Goal: Task Accomplishment & Management: Use online tool/utility

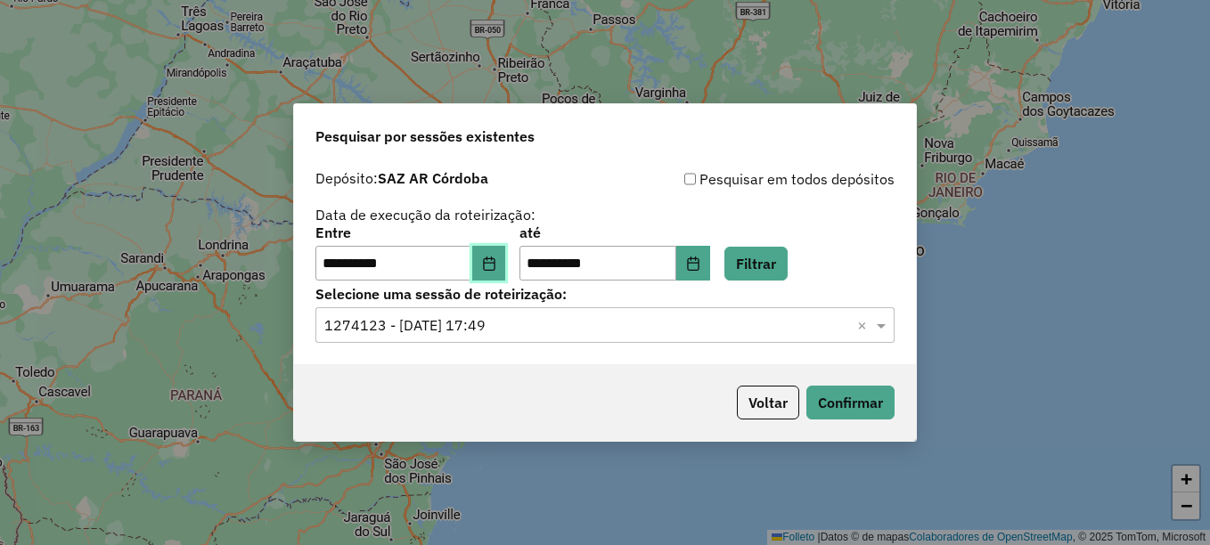
click at [495, 260] on icon "Elija la fecha" at bounding box center [489, 264] width 12 height 14
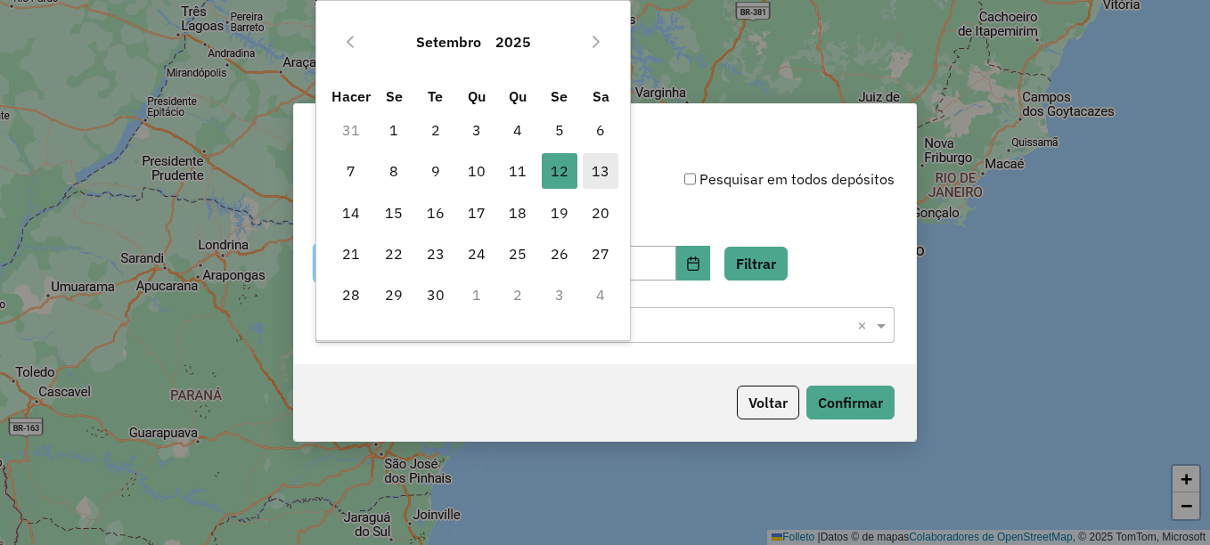
click at [604, 164] on font "13" at bounding box center [601, 170] width 18 height 21
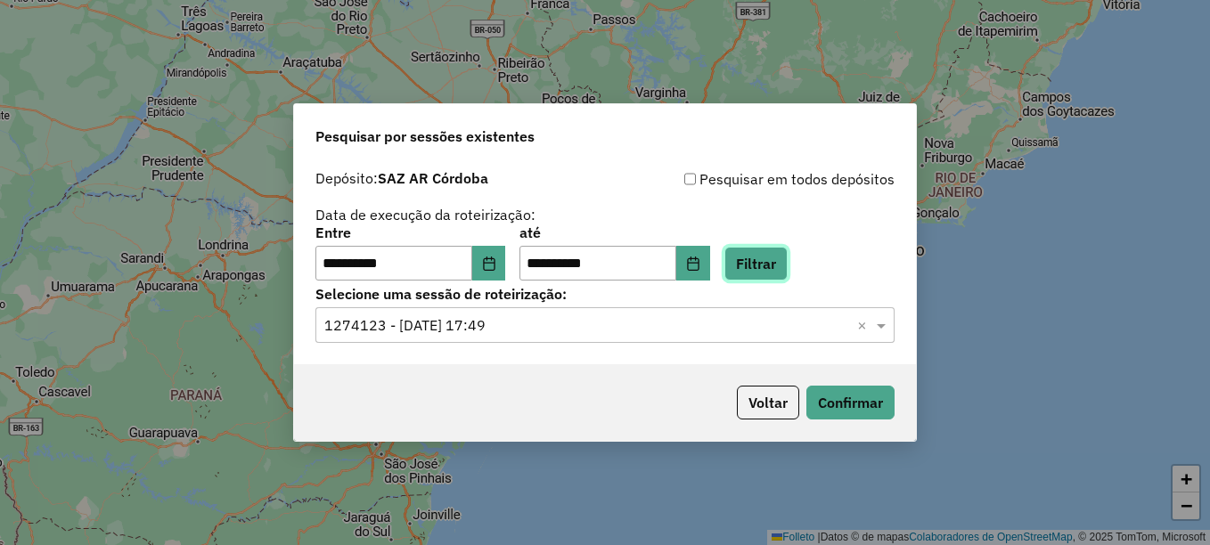
click at [782, 259] on button "Filtrar" at bounding box center [755, 264] width 63 height 34
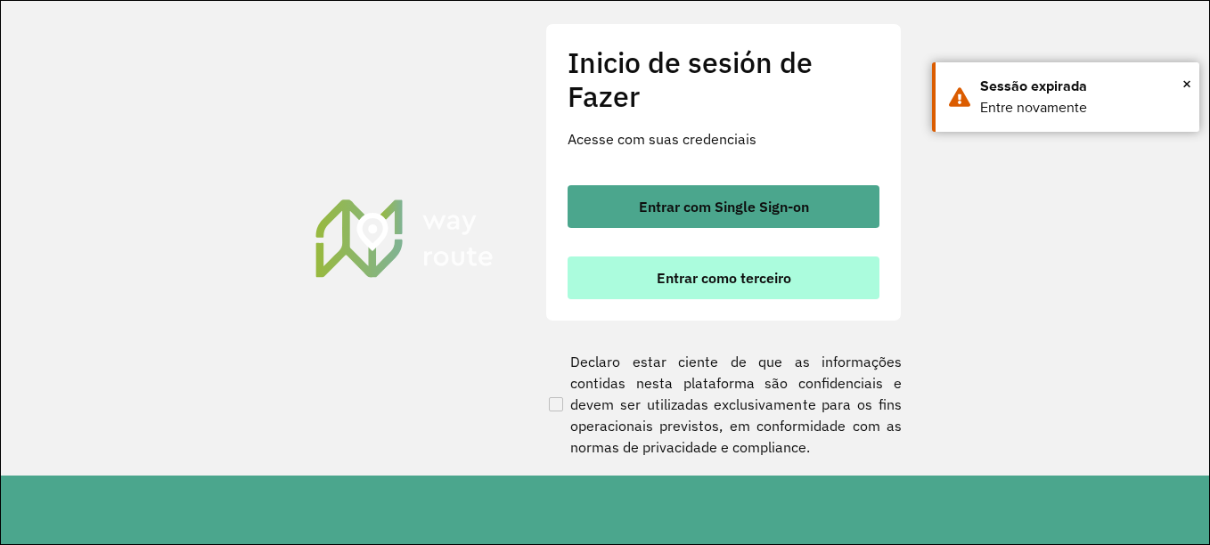
click at [716, 271] on font "Entrar como terceiro" at bounding box center [724, 278] width 135 height 18
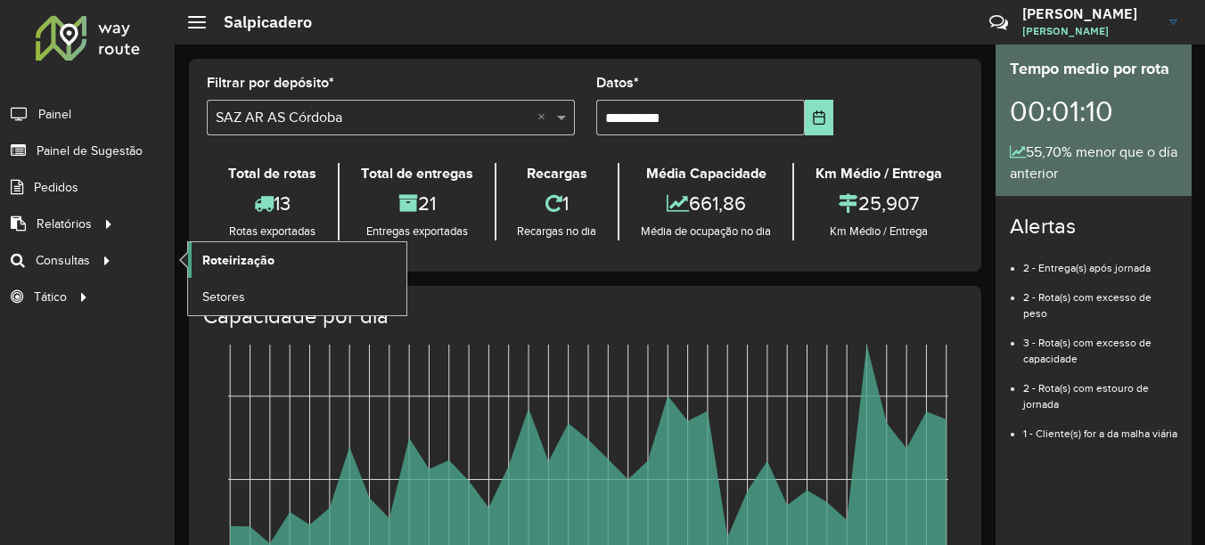
click at [268, 267] on span "Roteirização" at bounding box center [238, 260] width 72 height 19
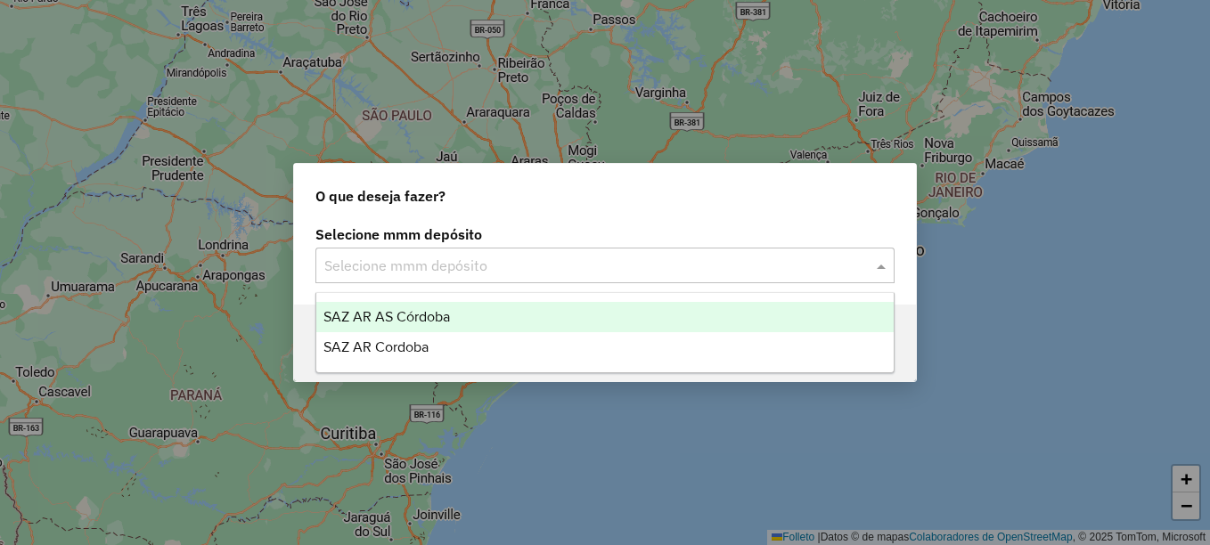
click at [456, 273] on input "text" at bounding box center [587, 266] width 526 height 21
click at [432, 309] on span "SAZ AR AS Córdoba" at bounding box center [386, 316] width 127 height 15
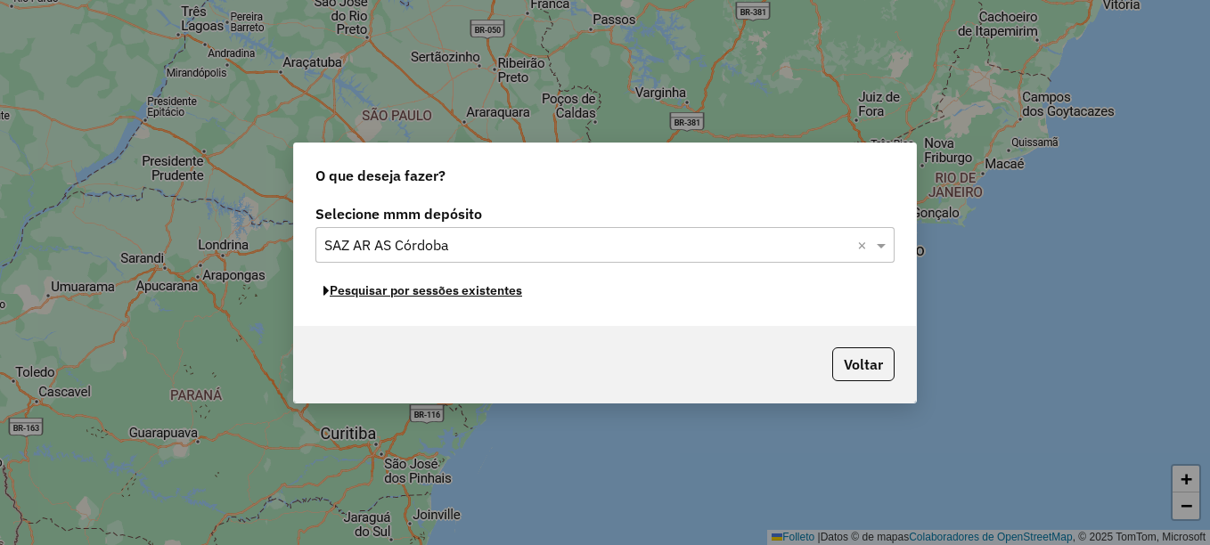
click at [465, 298] on font "Pesquisar por sessões existentes" at bounding box center [426, 290] width 192 height 16
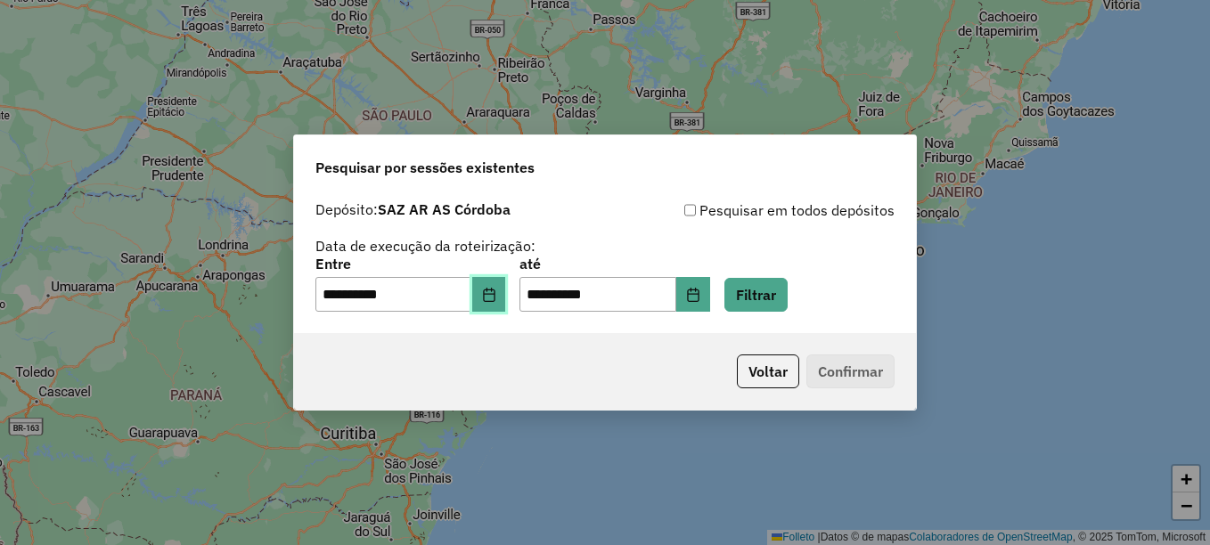
click at [496, 298] on icon "Elija la fecha" at bounding box center [489, 295] width 14 height 14
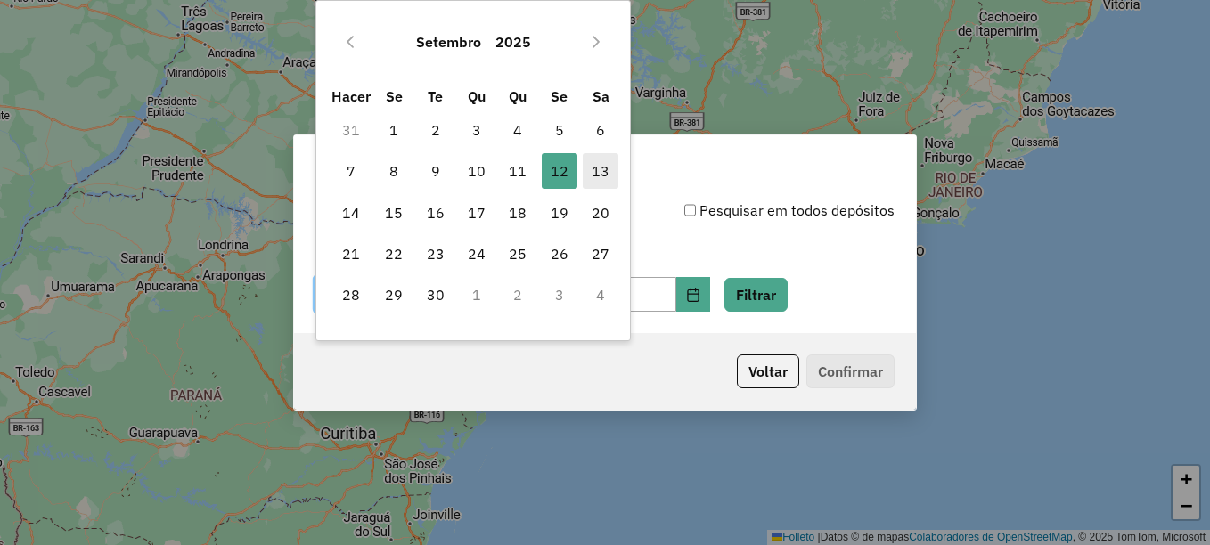
click at [601, 164] on font "13" at bounding box center [601, 170] width 18 height 21
type input "**********"
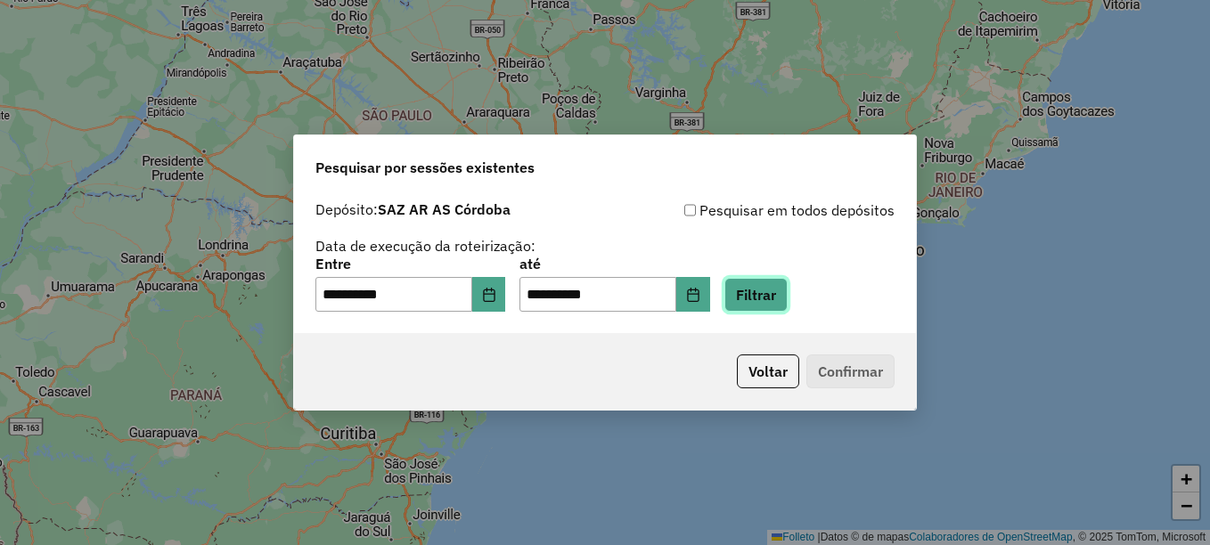
click at [787, 300] on button "Filtrar" at bounding box center [755, 295] width 63 height 34
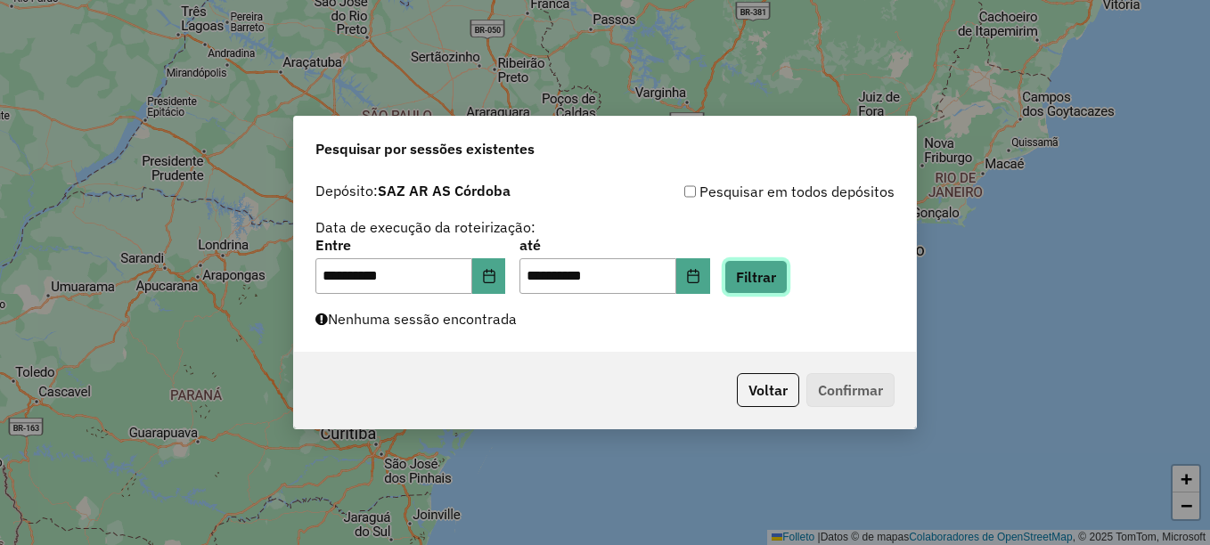
drag, startPoint x: 771, startPoint y: 278, endPoint x: 740, endPoint y: 346, distance: 74.6
click at [771, 279] on button "Filtrar" at bounding box center [755, 277] width 63 height 34
click at [783, 278] on button "Filtrar" at bounding box center [755, 277] width 63 height 34
click at [788, 278] on button "Filtrar" at bounding box center [755, 277] width 63 height 34
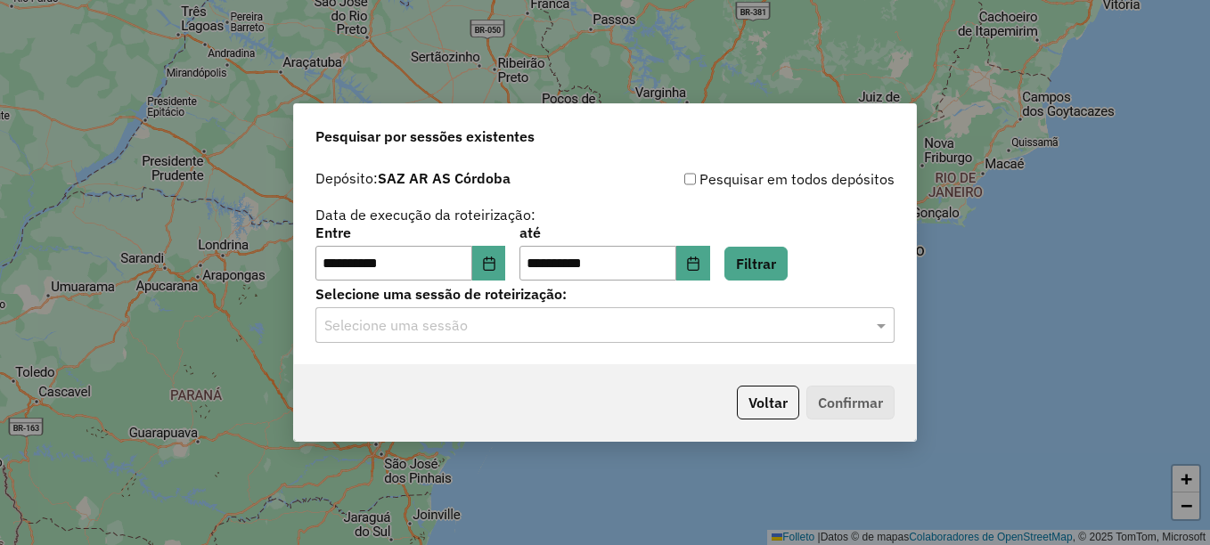
click at [524, 330] on input "text" at bounding box center [587, 325] width 526 height 21
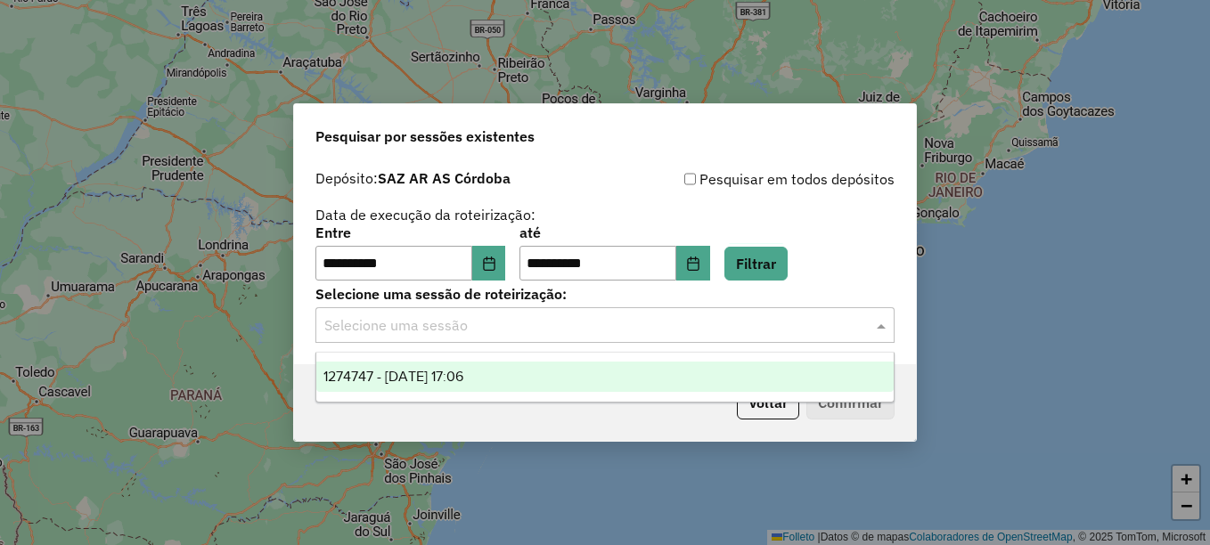
click at [463, 378] on span "1274747 - 13/09/2025 17:06" at bounding box center [393, 376] width 140 height 15
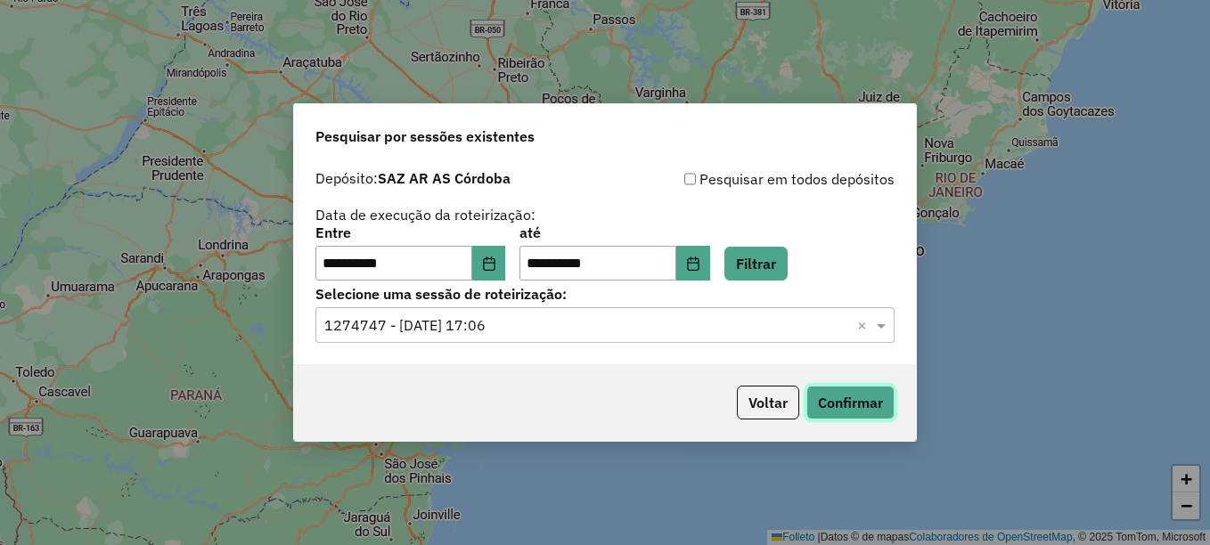
click at [814, 394] on button "Confirmar" at bounding box center [850, 403] width 88 height 34
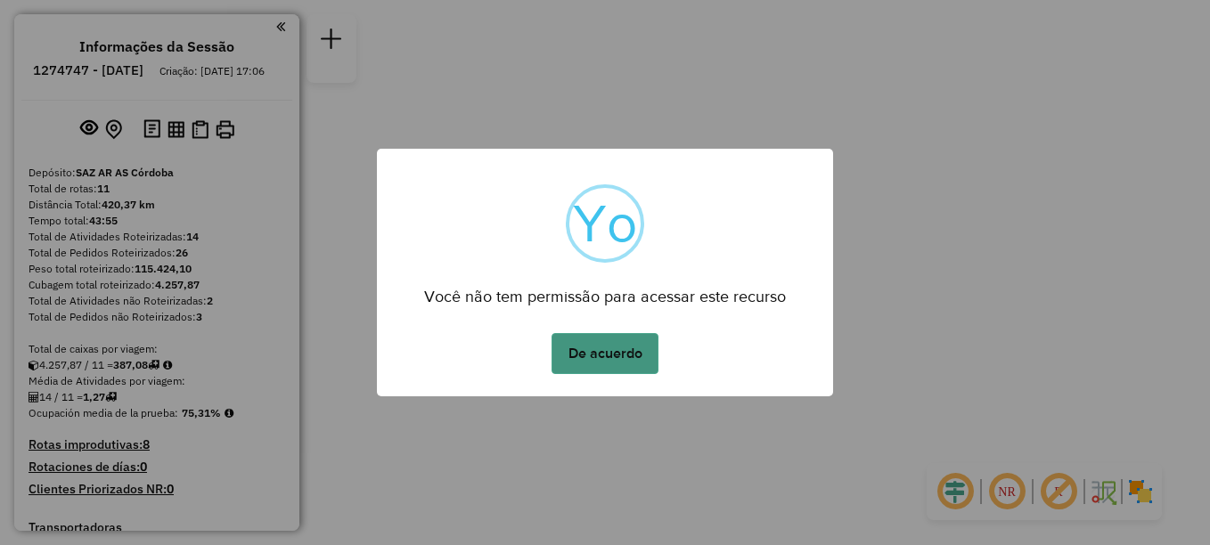
click at [601, 354] on button "De acuerdo" at bounding box center [605, 353] width 107 height 41
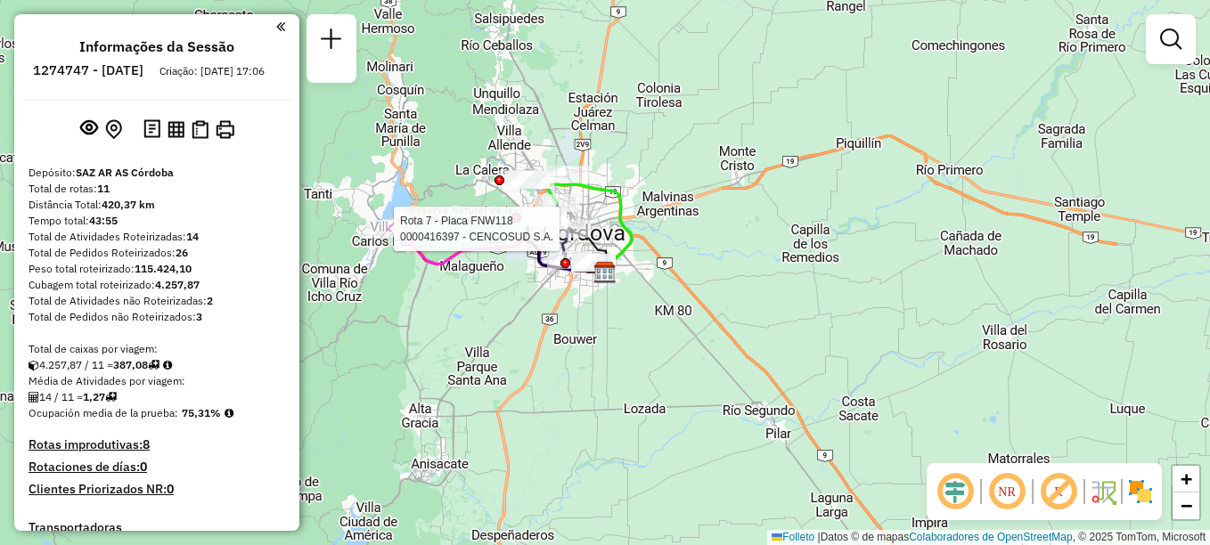
select select "**********"
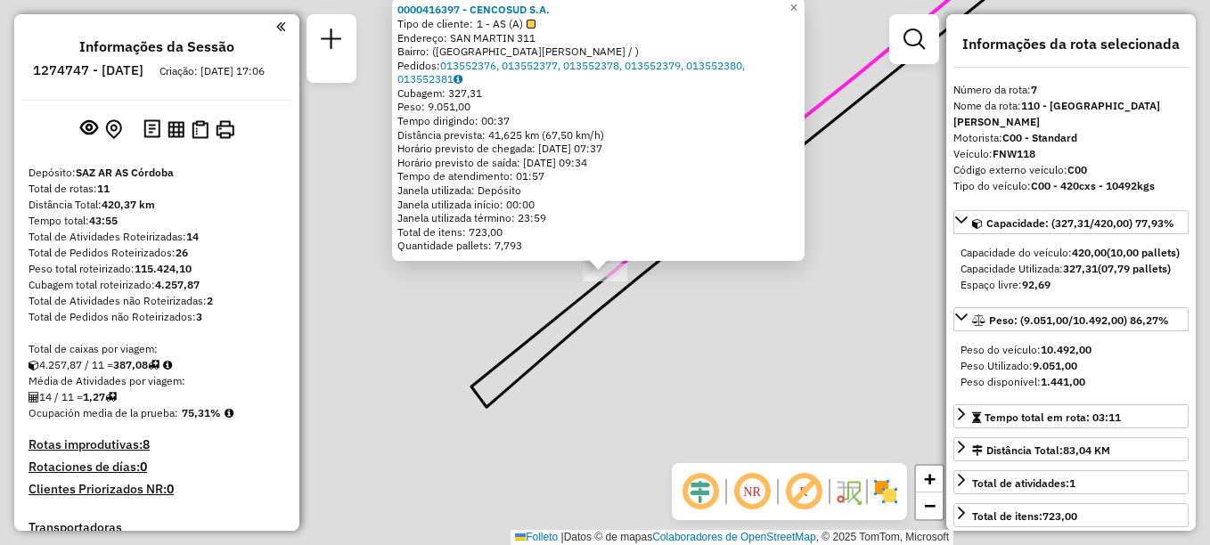
scroll to position [1137, 0]
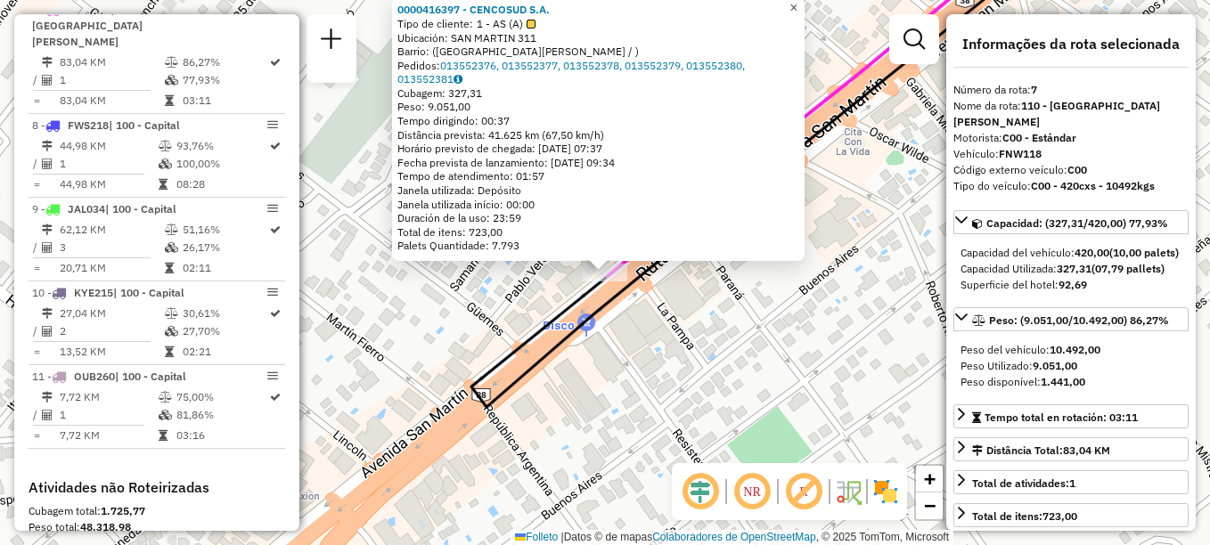
click at [798, 1] on span "×" at bounding box center [794, 7] width 8 height 15
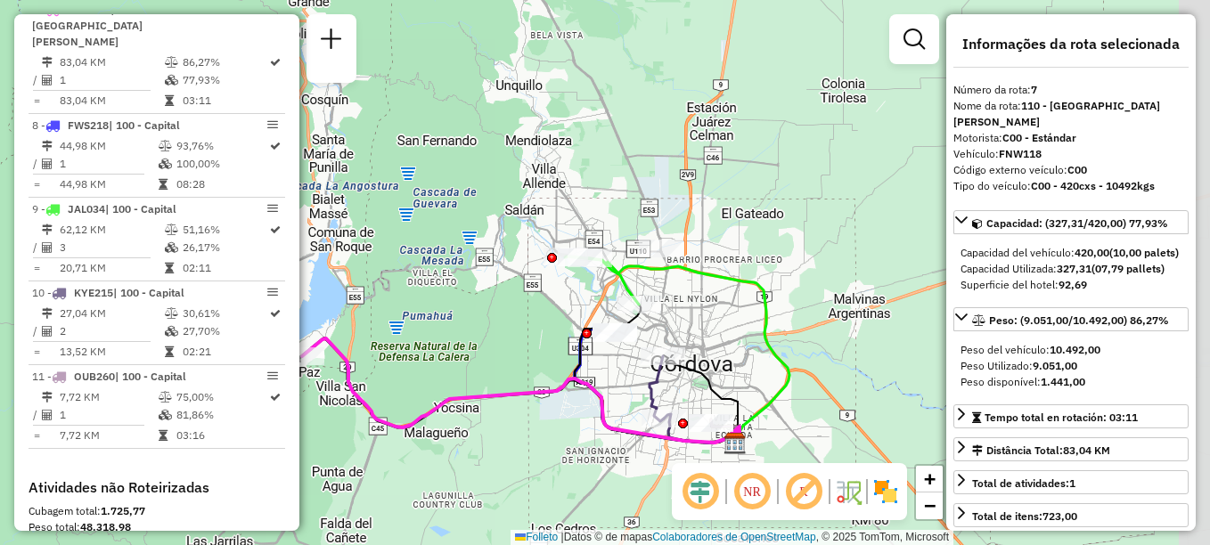
drag, startPoint x: 707, startPoint y: 388, endPoint x: 560, endPoint y: 366, distance: 148.6
click at [560, 366] on div "Janela de atendimento Grade de atendimento Capacidade Transportadoras Veículos …" at bounding box center [605, 272] width 1210 height 545
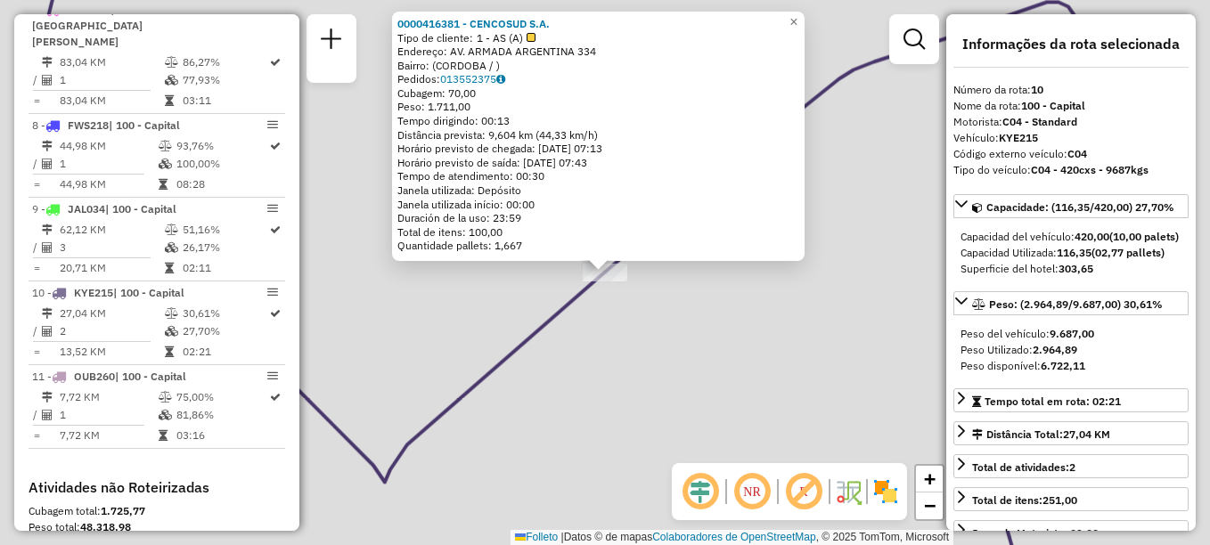
scroll to position [1366, 0]
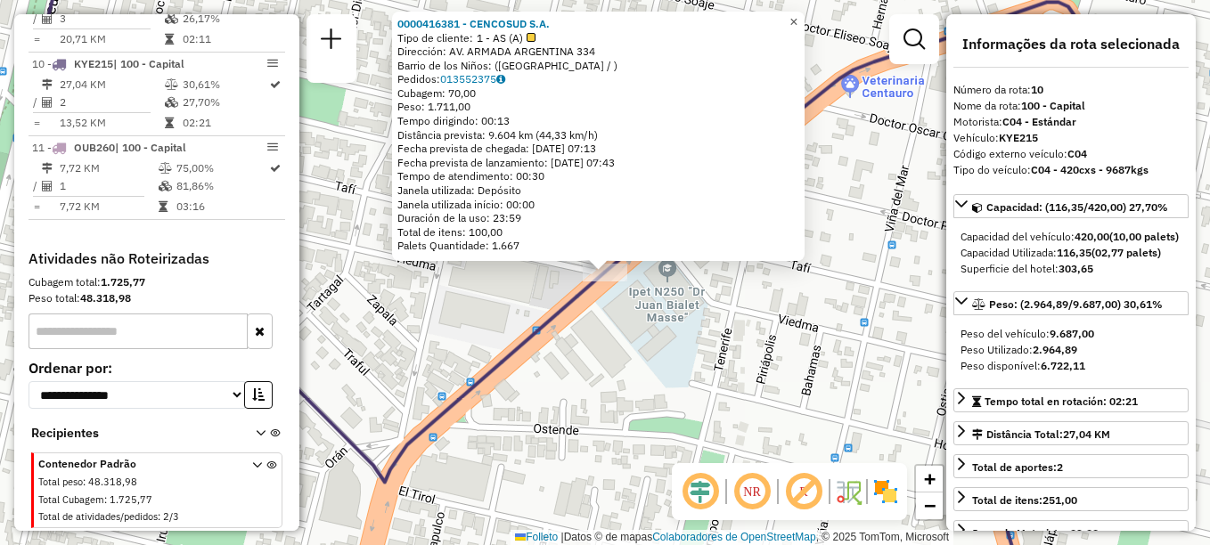
click at [798, 16] on span "×" at bounding box center [794, 21] width 8 height 15
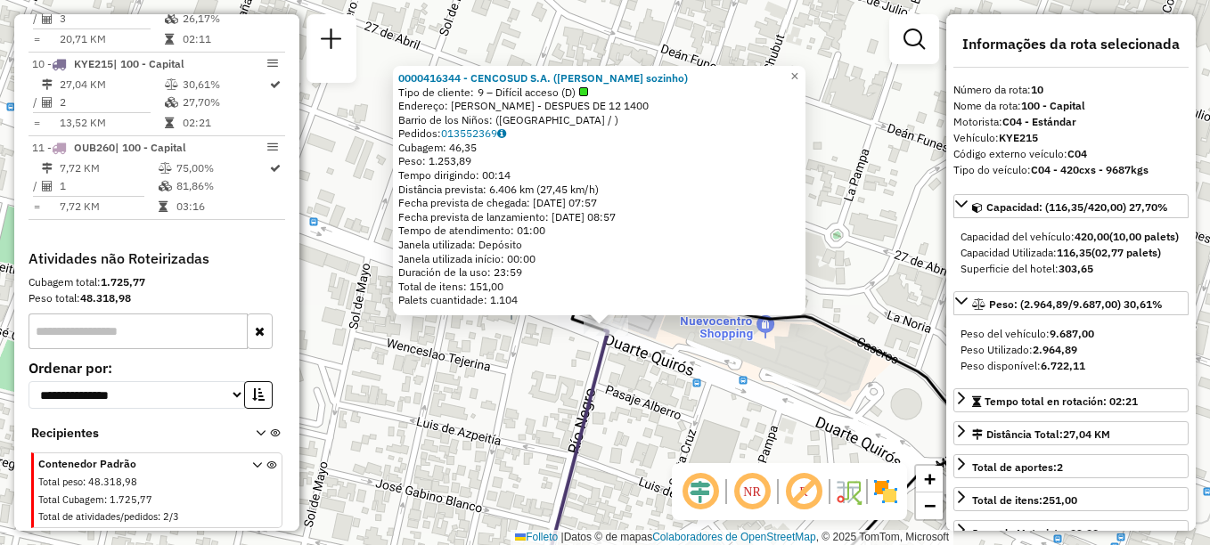
drag, startPoint x: 853, startPoint y: 183, endPoint x: 853, endPoint y: 231, distance: 48.1
click at [853, 231] on div "0000416344 - CENCOSUD S.A. (Sai sozinho) Tipo de cliente: 9 – Difícil acceso (D…" at bounding box center [605, 272] width 1210 height 545
click at [798, 70] on span "×" at bounding box center [794, 76] width 8 height 15
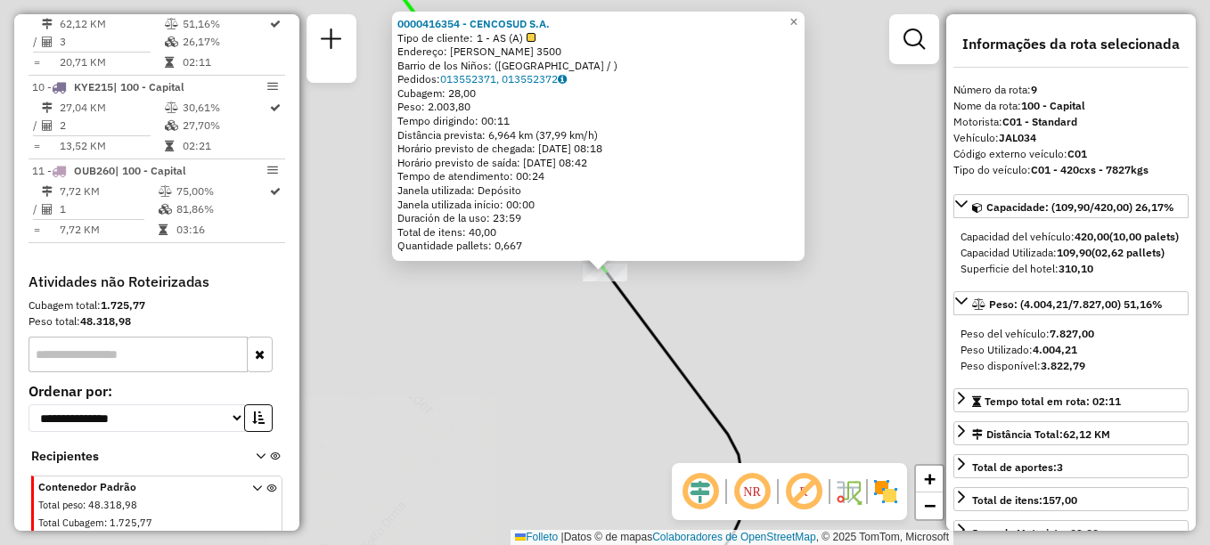
scroll to position [1321, 0]
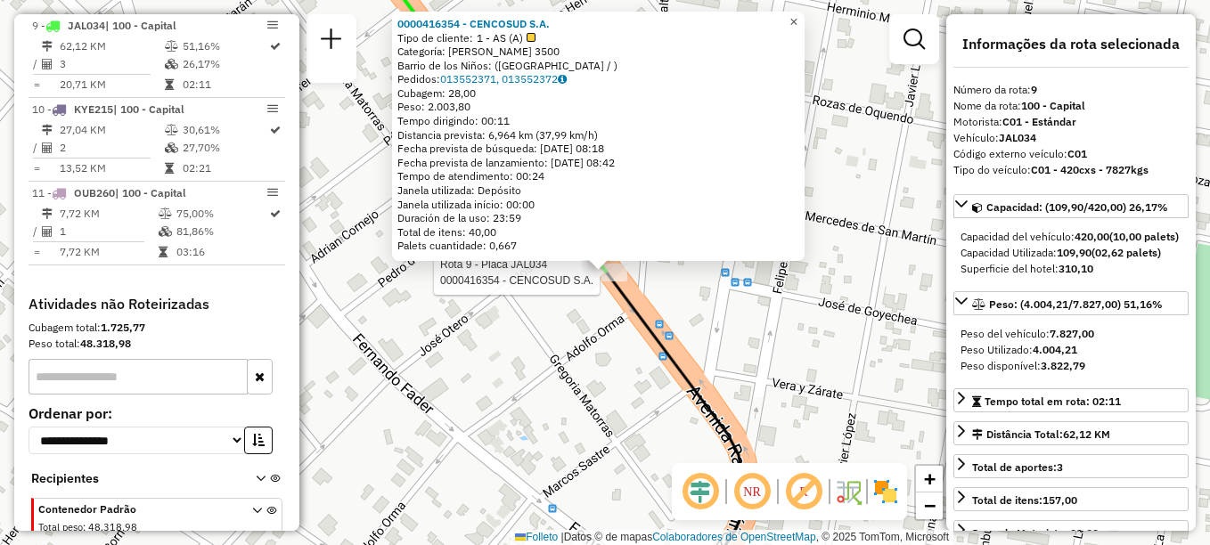
click at [805, 21] on link "×" at bounding box center [793, 22] width 21 height 21
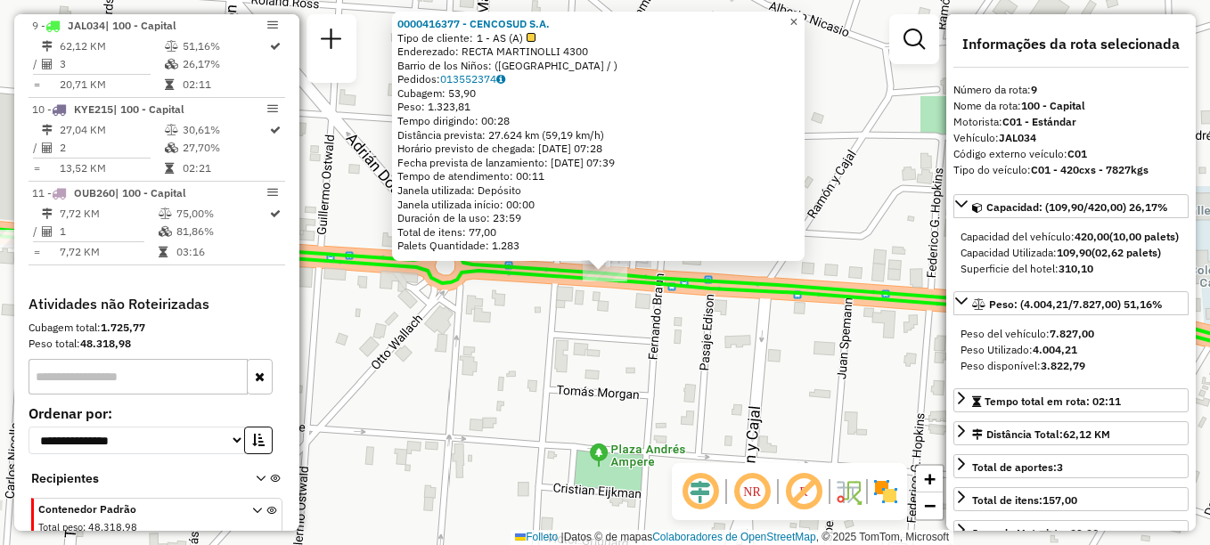
click at [798, 19] on span "×" at bounding box center [794, 21] width 8 height 15
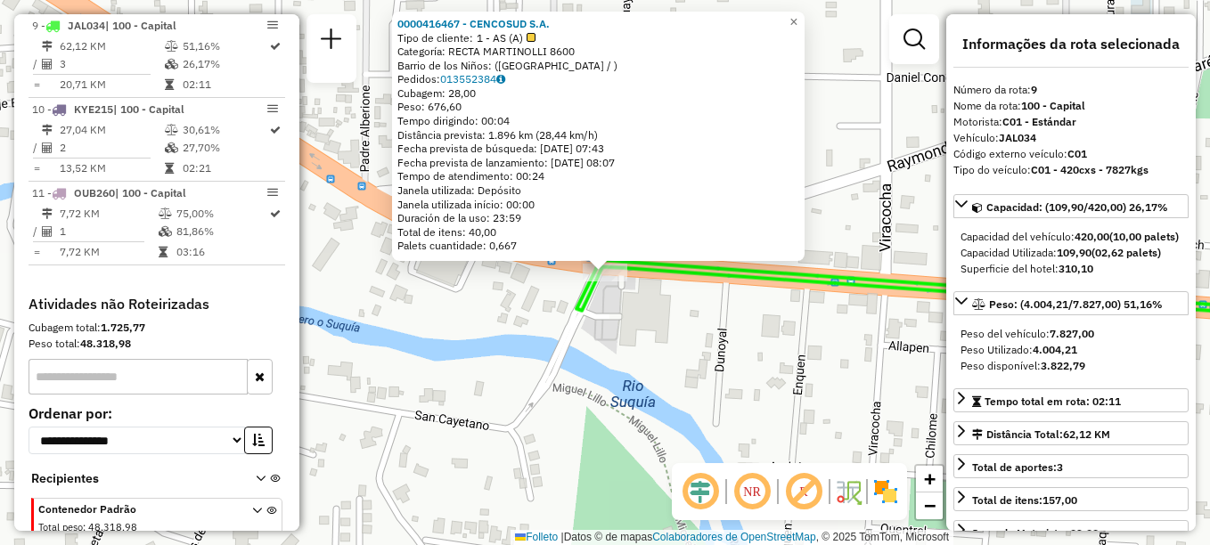
click at [834, 167] on div "Rota 9 - Placa JAL034 0000416467 - CENCOSUD S.A. 0000416467 - CENCOSUD S.A. Tip…" at bounding box center [605, 272] width 1210 height 545
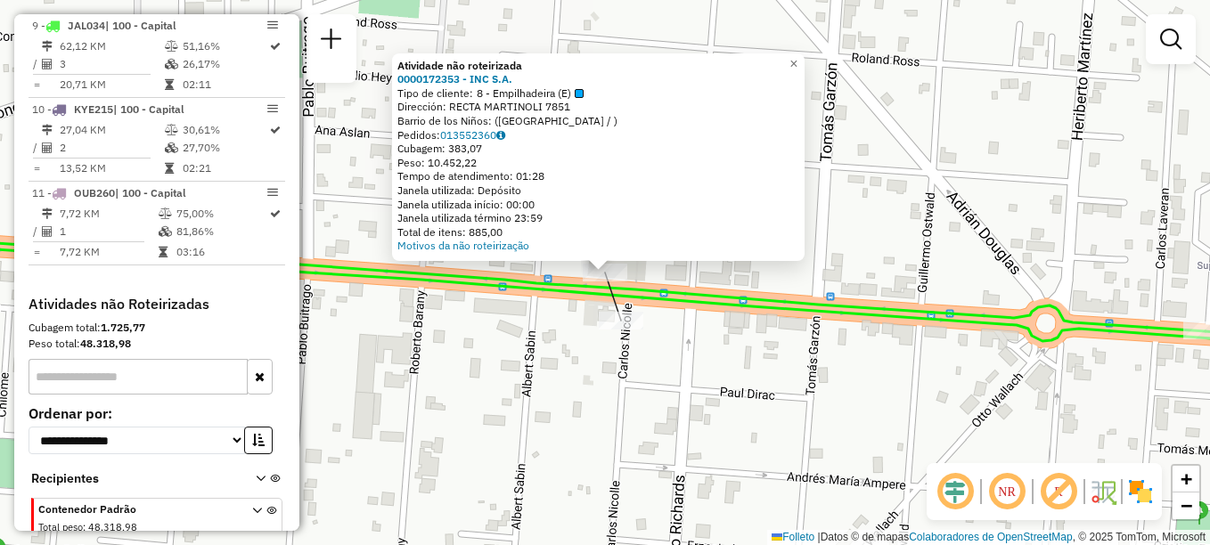
click at [581, 377] on div "Atividade não roteirizada 0000172353 - INC S.A. Tipo de cliente: 8 - Empilhadei…" at bounding box center [605, 272] width 1210 height 545
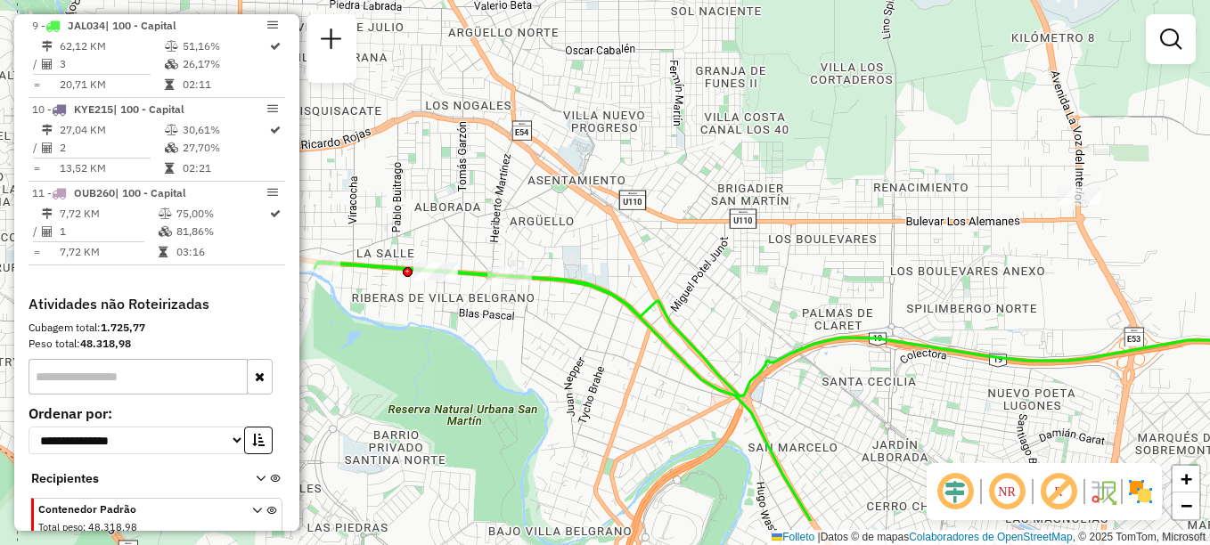
drag, startPoint x: 514, startPoint y: 381, endPoint x: 484, endPoint y: 331, distance: 57.6
click at [487, 333] on div "Janela de atendimento Grade de atendimento Capacidade Transportadoras Veículos …" at bounding box center [605, 272] width 1210 height 545
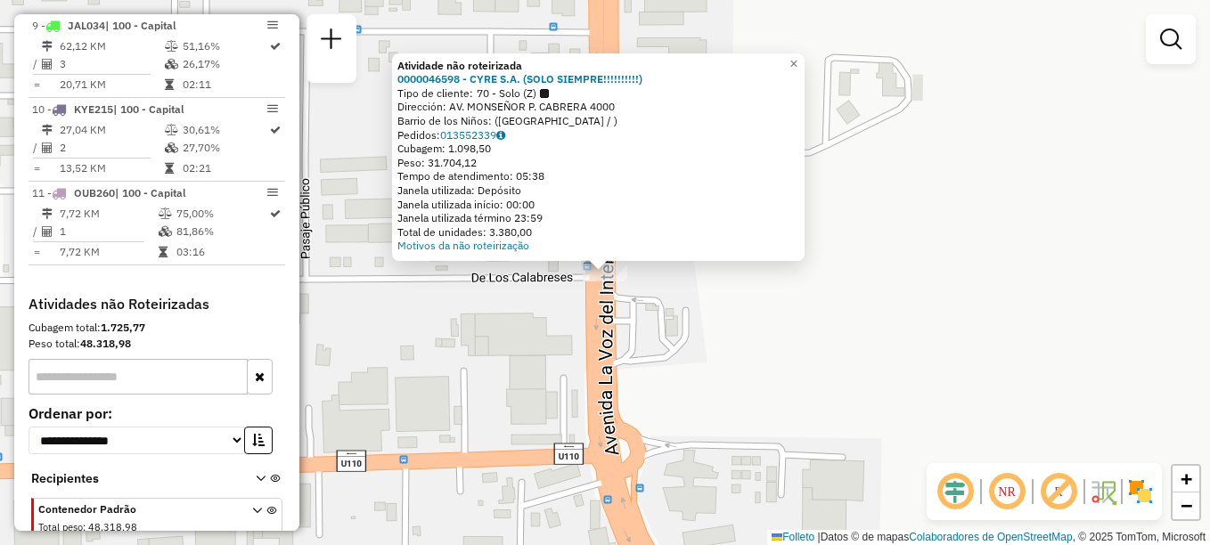
click at [569, 340] on div "Atividade não roteirizada 0000046598 - CYRE S.A. (SOLO SIEMPRE!!!!!!!!!!) Tipo …" at bounding box center [605, 272] width 1210 height 545
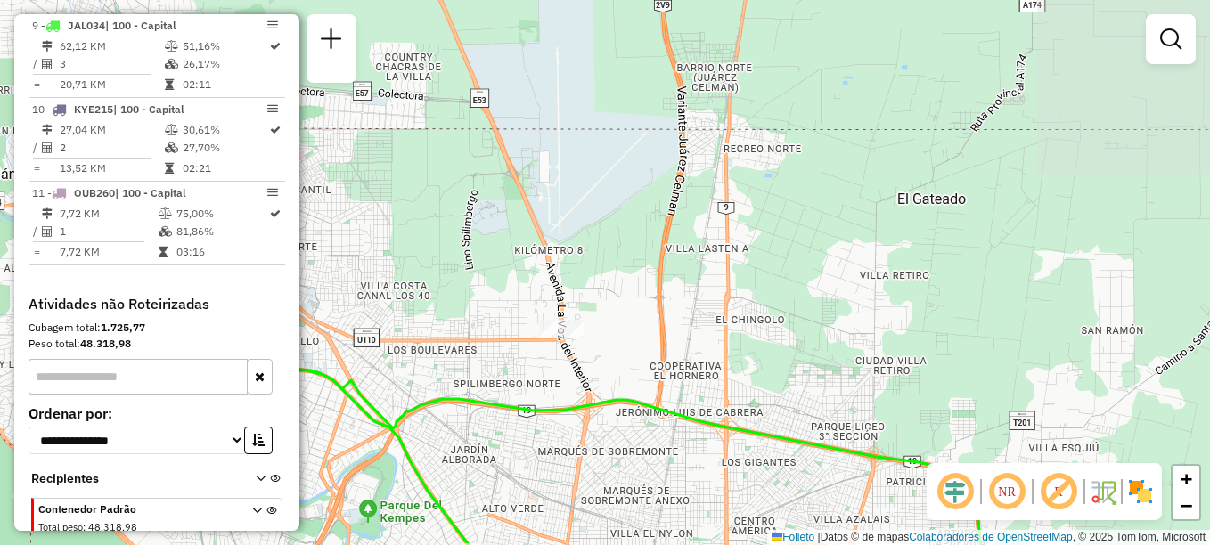
drag, startPoint x: 561, startPoint y: 277, endPoint x: 582, endPoint y: 230, distance: 51.5
click at [579, 233] on div "Janela de atendimento Grade de atendimento Capacidade Transportadoras Veículos …" at bounding box center [605, 272] width 1210 height 545
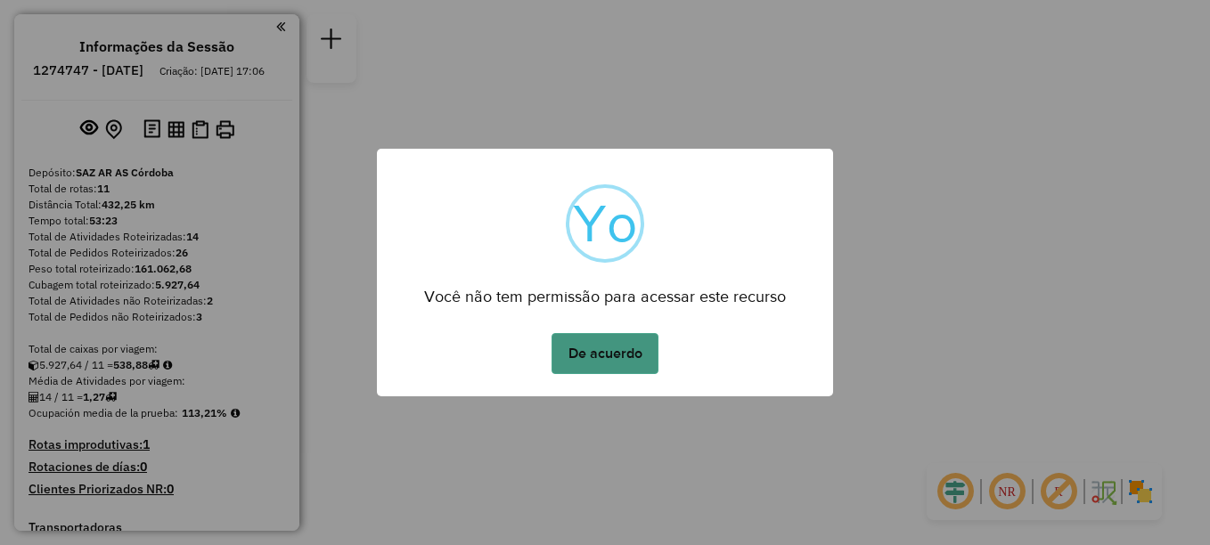
click at [627, 366] on button "De acuerdo" at bounding box center [605, 353] width 107 height 41
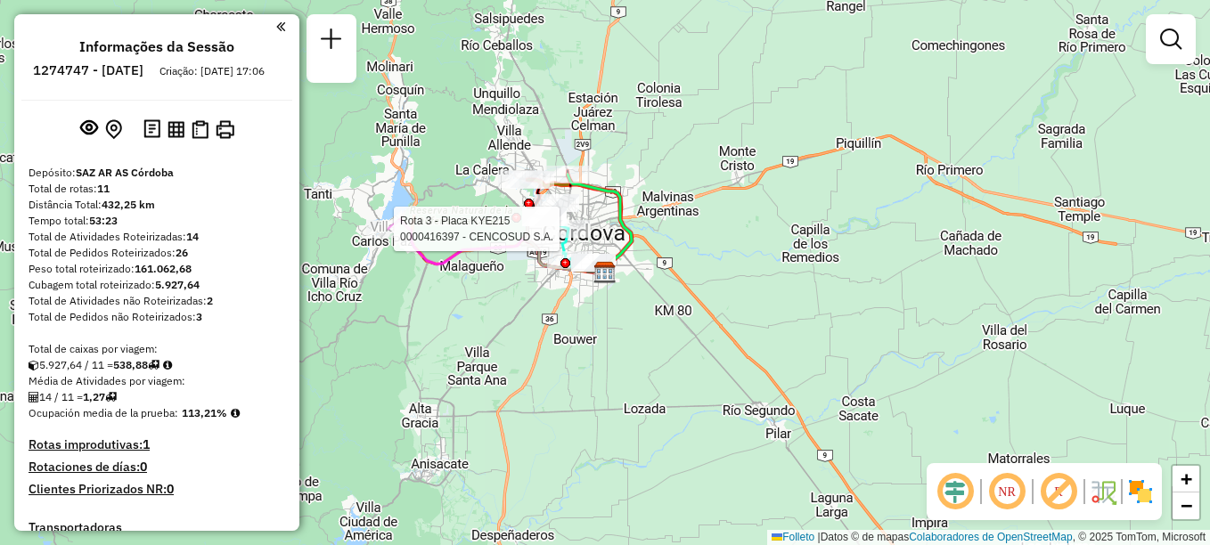
select select "**********"
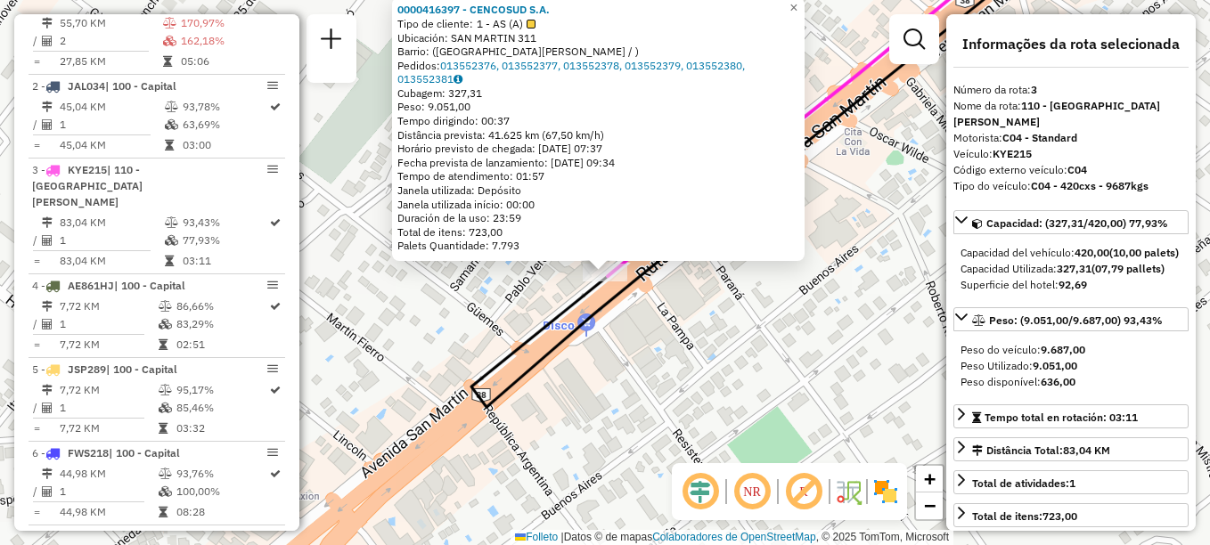
scroll to position [802, 0]
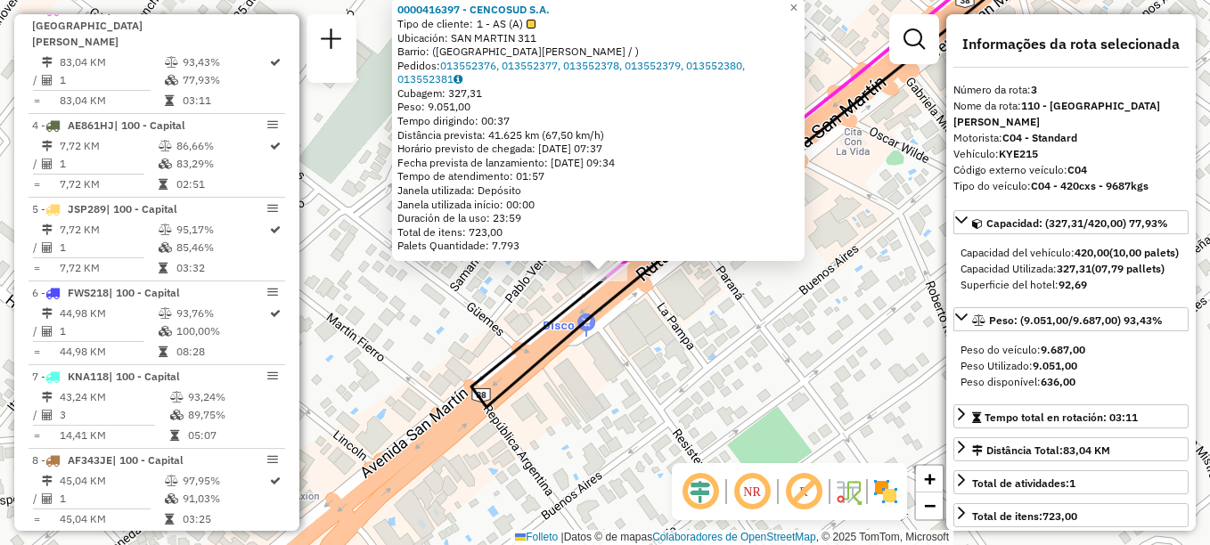
click at [676, 347] on div "0000416397 - CENCOSUD S.A. Tipo de cliente: 1 - AS (A) Ubicación: [GEOGRAPHIC_D…" at bounding box center [605, 272] width 1210 height 545
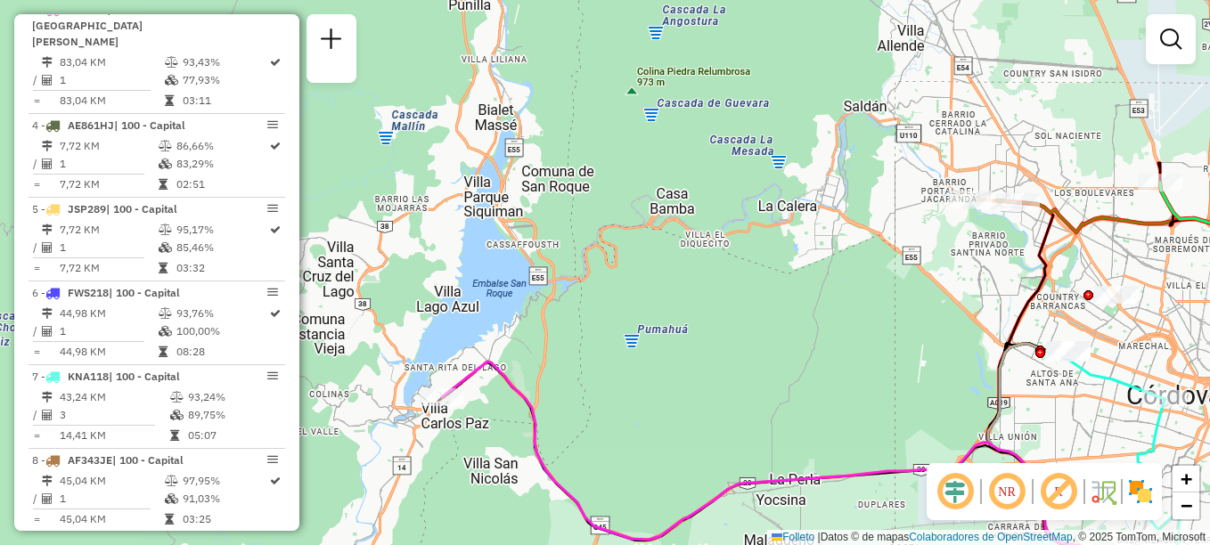
drag, startPoint x: 676, startPoint y: 392, endPoint x: 464, endPoint y: 312, distance: 226.7
click at [464, 312] on div "Janela de atendimento Grade de atendimento Capacidade Transportadoras Veículos …" at bounding box center [605, 272] width 1210 height 545
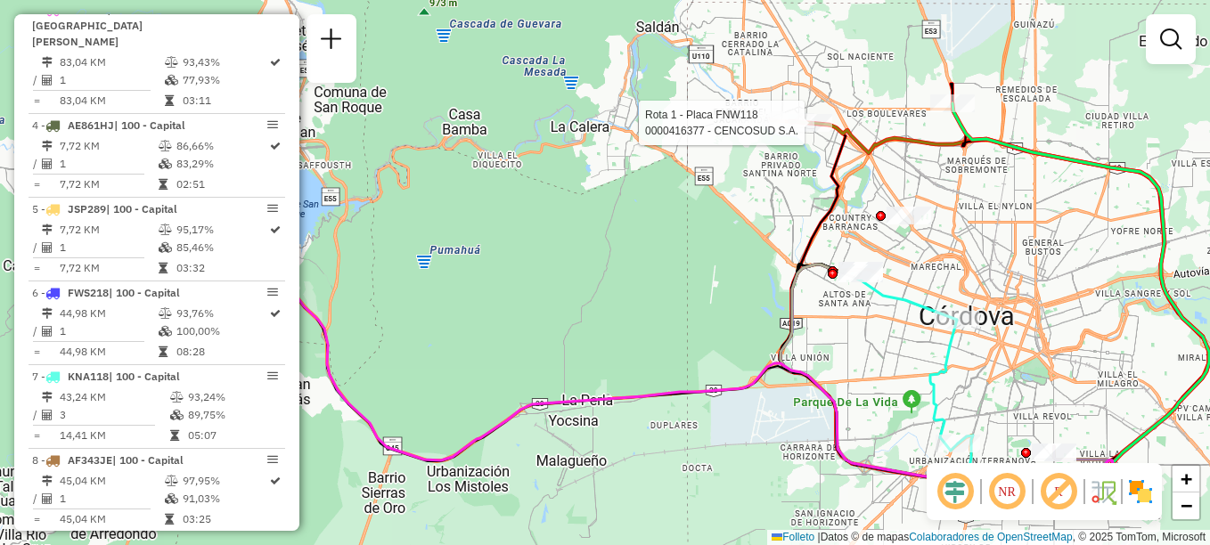
select select "**********"
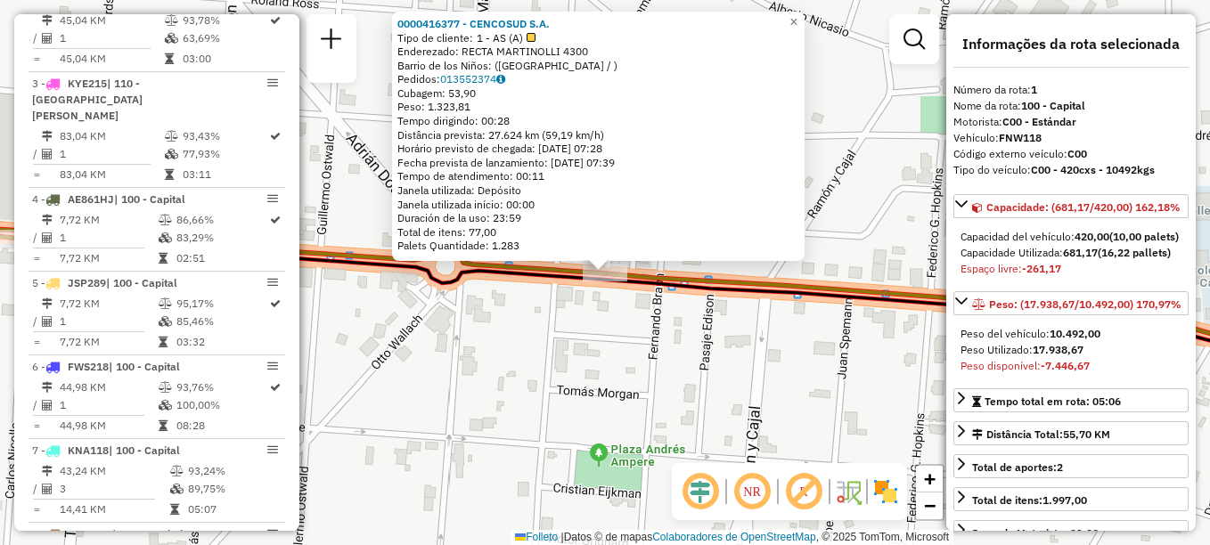
scroll to position [634, 0]
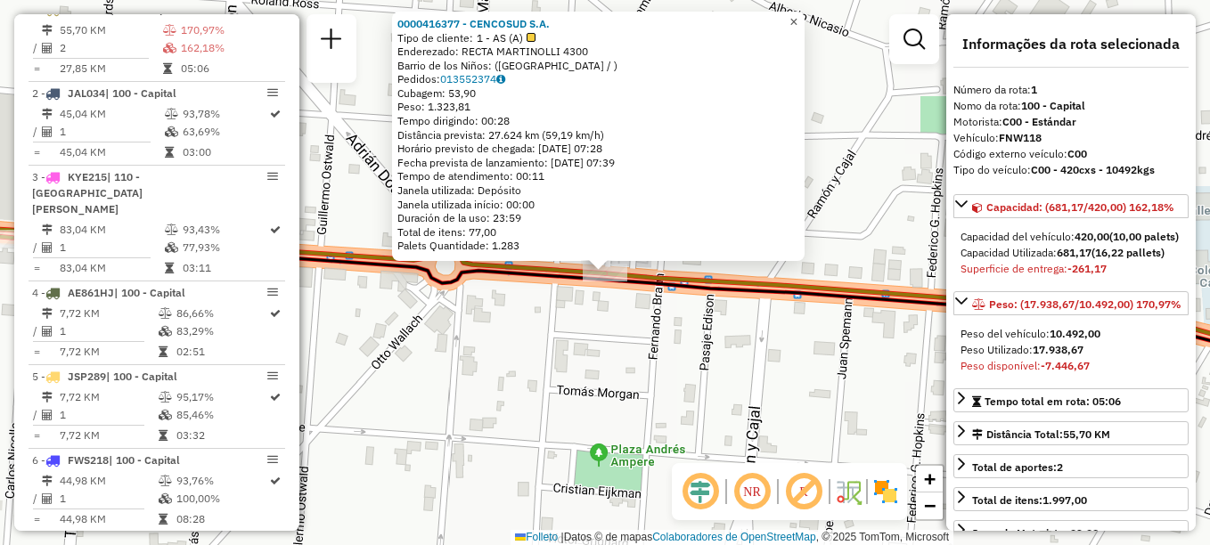
click at [800, 18] on link "×" at bounding box center [793, 22] width 21 height 21
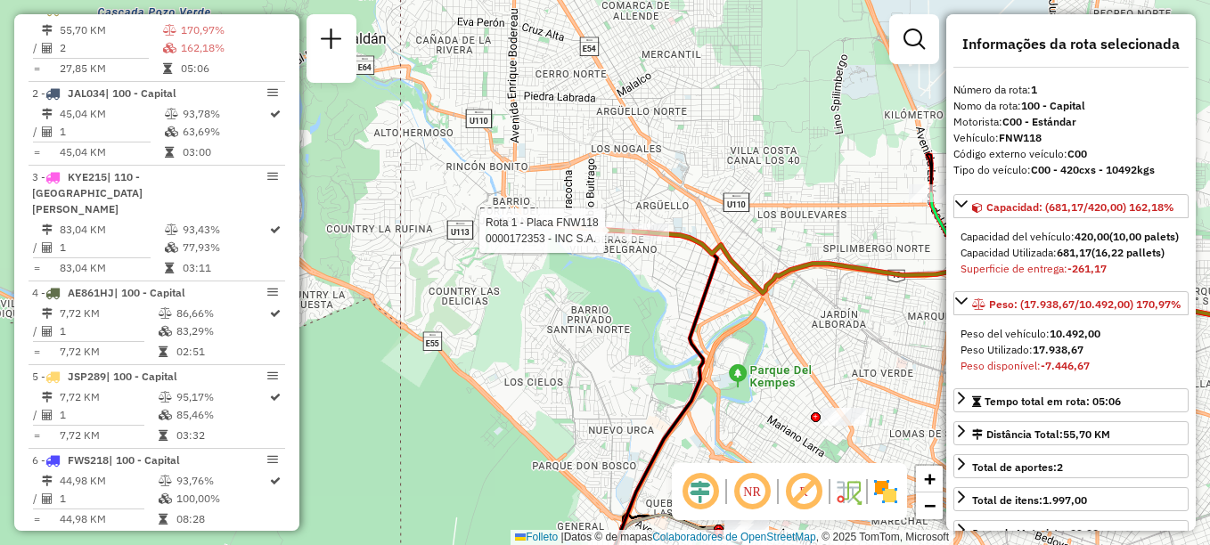
click at [603, 239] on div at bounding box center [609, 231] width 45 height 18
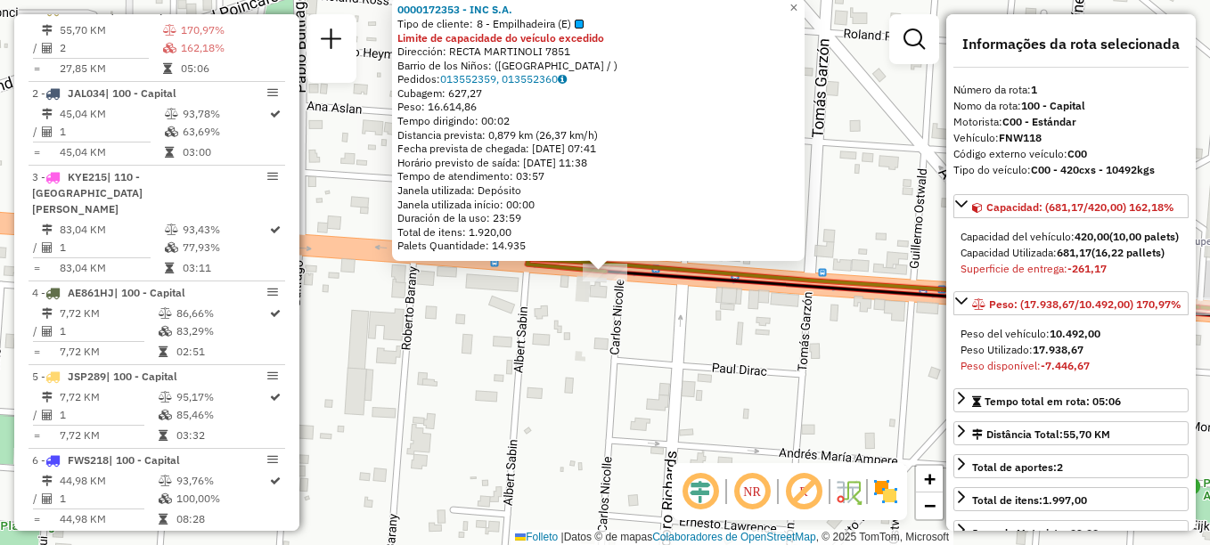
click at [651, 344] on div "0000172353 - INC S.A. Tipo de cliente: 8 - Empilhadeira (E) Limite de capacidad…" at bounding box center [605, 272] width 1210 height 545
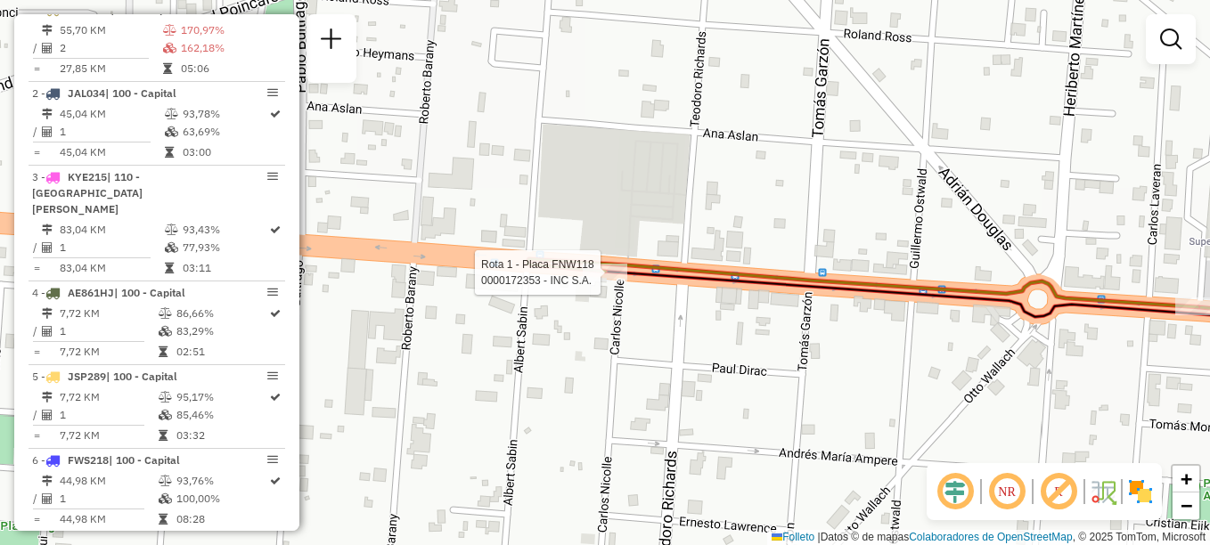
select select "**********"
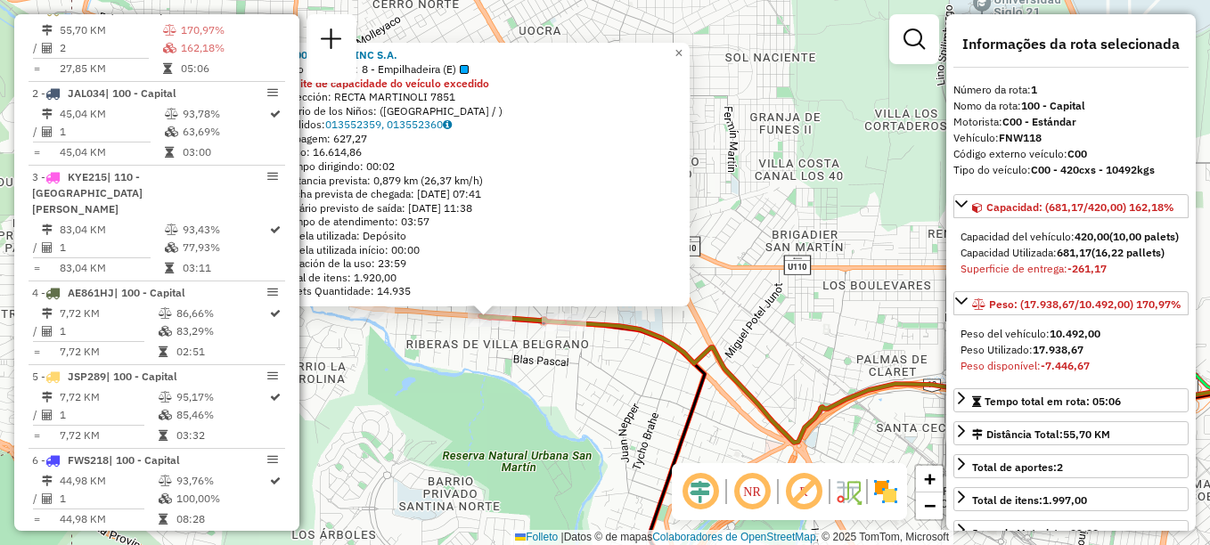
click at [565, 372] on div "0000172353 - INC S.A. Tipo de cliente: 8 - Empilhadeira (E) Limite de capacidad…" at bounding box center [605, 272] width 1210 height 545
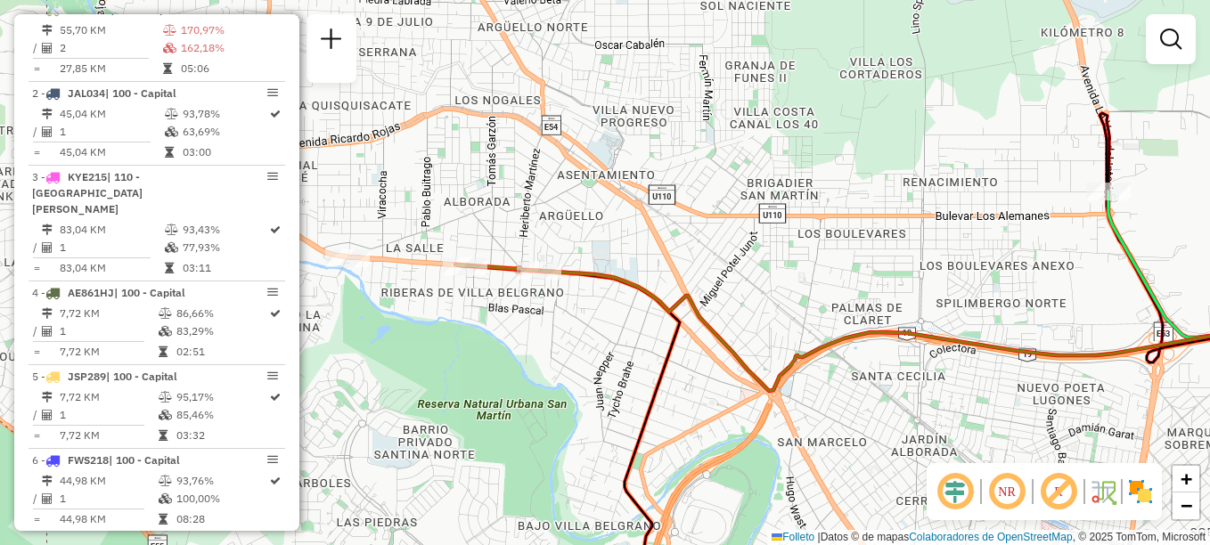
drag, startPoint x: 553, startPoint y: 372, endPoint x: 523, endPoint y: 251, distance: 124.9
click at [534, 296] on div "Janela de atendimento Grade de atendimento Capacidade Transportadoras Veículos …" at bounding box center [605, 272] width 1210 height 545
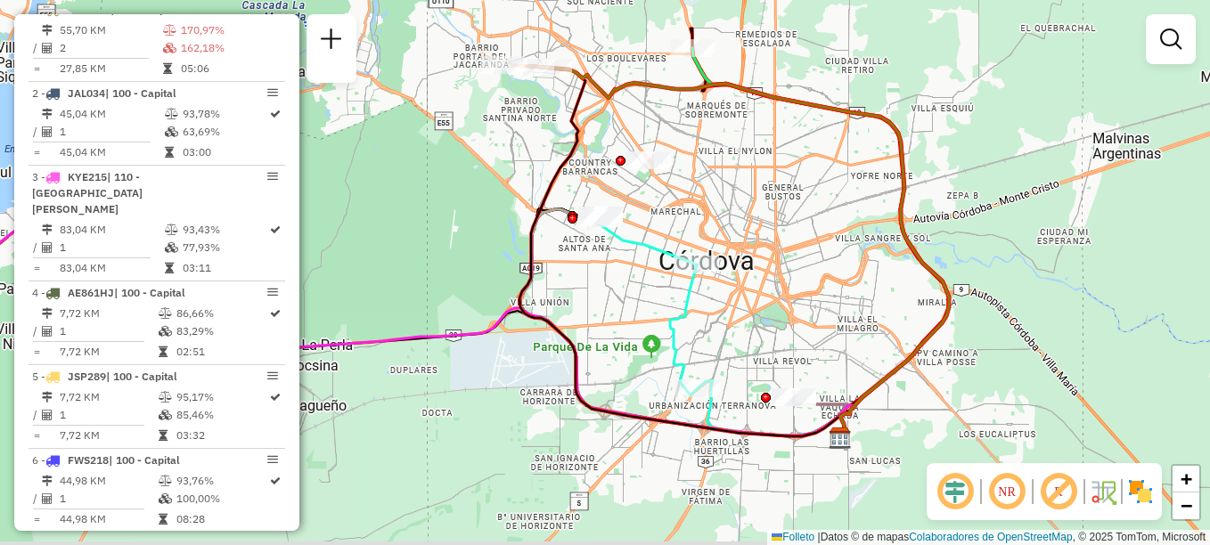
drag, startPoint x: 549, startPoint y: 409, endPoint x: 624, endPoint y: 288, distance: 142.4
click at [597, 258] on div "Janela de atendimento Grade de atendimento Capacidade Transportadoras Veículos …" at bounding box center [605, 272] width 1210 height 545
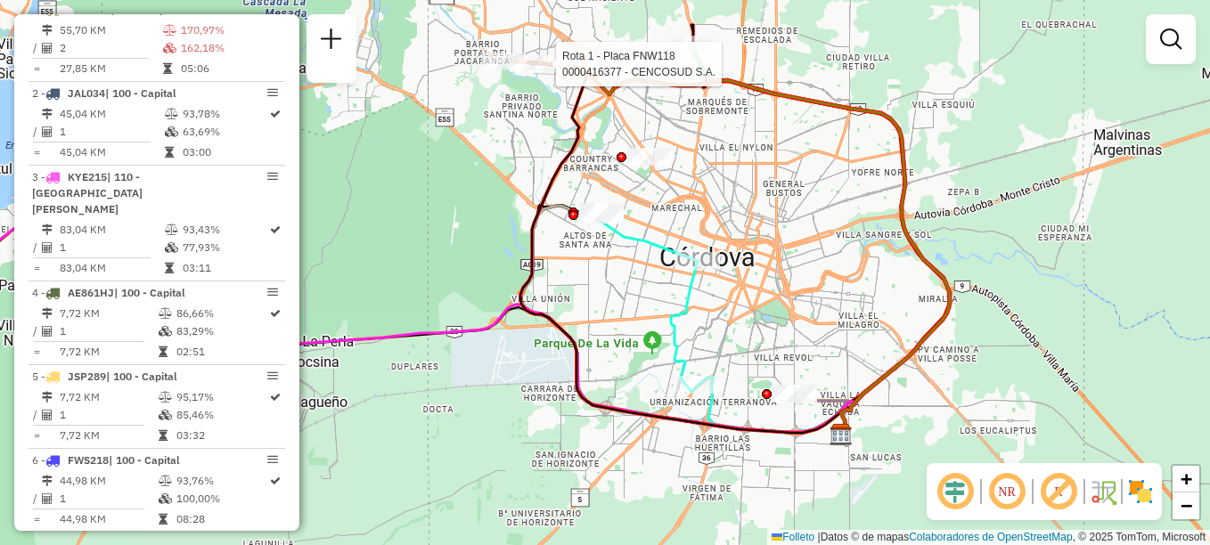
select select "**********"
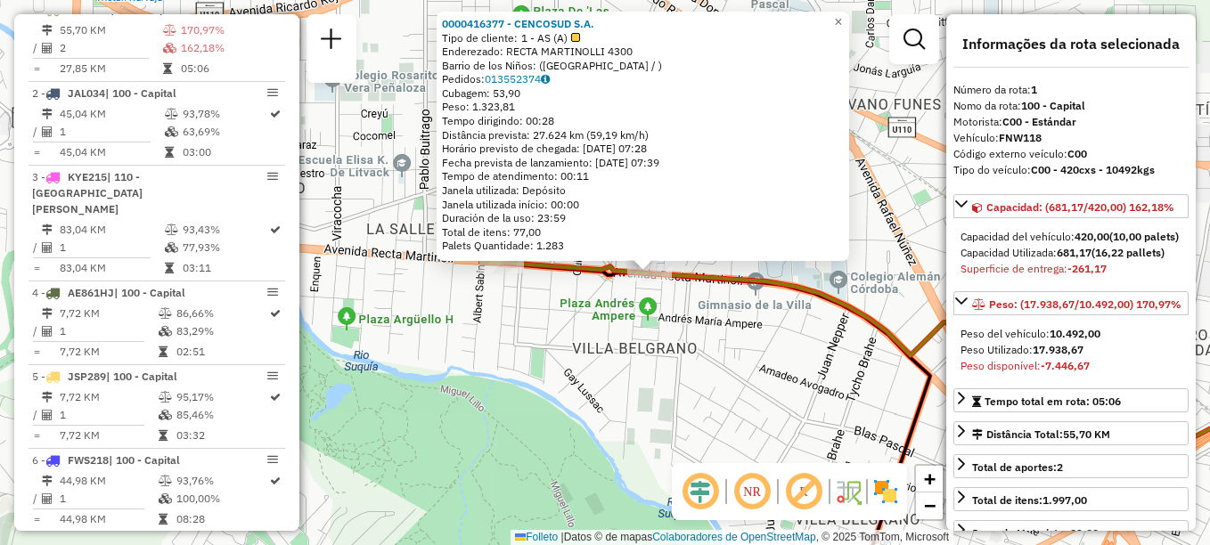
click at [636, 315] on div "0000416377 - CENCOSUD S.A. Tipo de cliente: 1 - AS (A) Enderezado: RECTA MARTIN…" at bounding box center [605, 272] width 1210 height 545
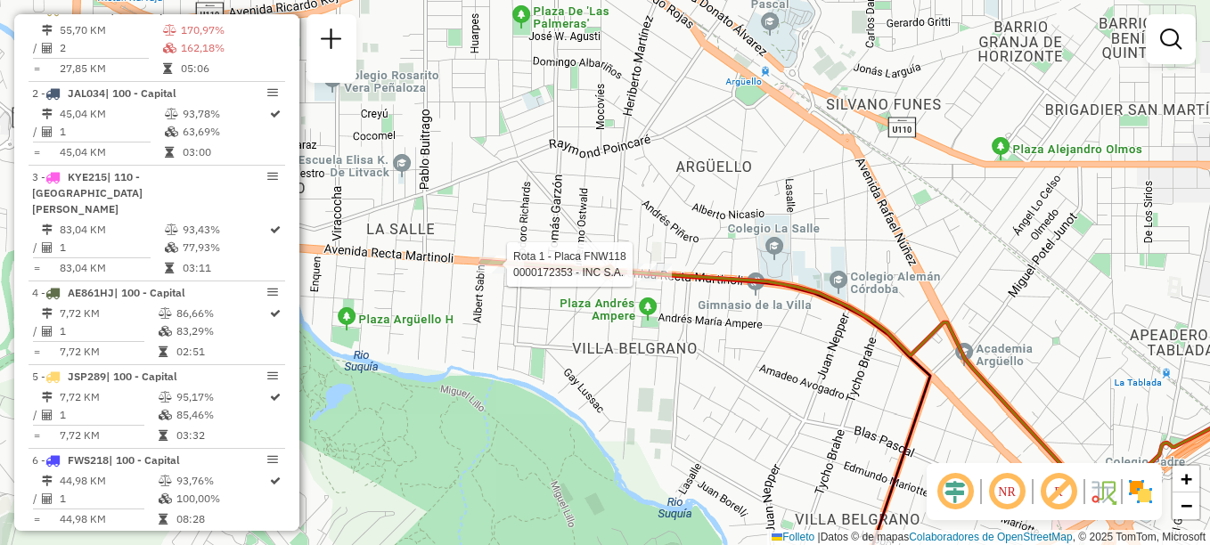
select select "**********"
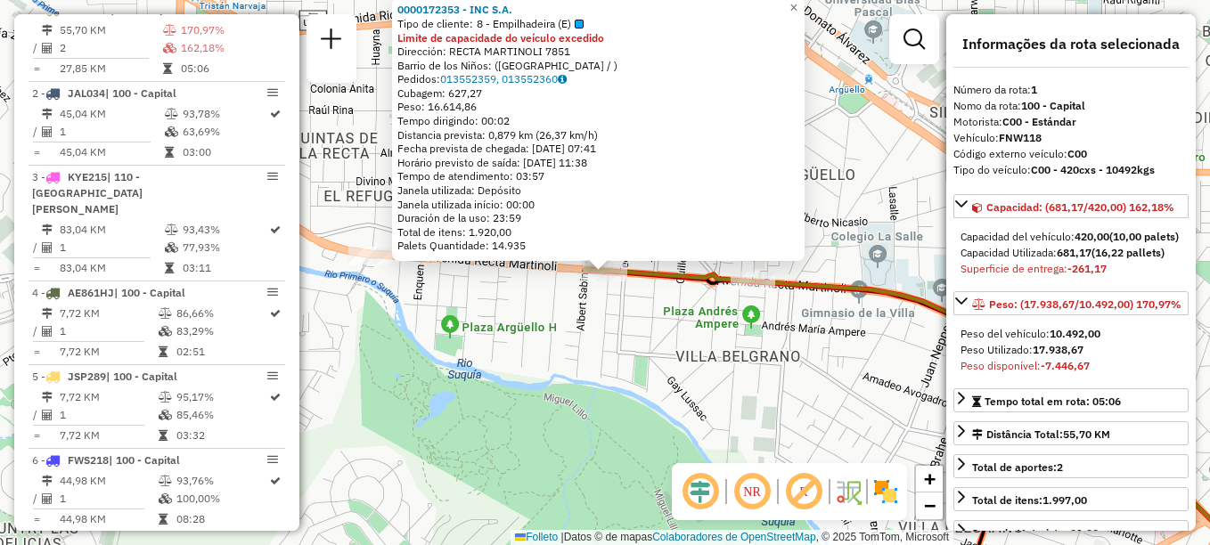
click at [707, 368] on div "Rota 1 - Placa FNW118 0000172353 - INC S.A. 0000172353 - INC S.A. Tipo de clien…" at bounding box center [605, 272] width 1210 height 545
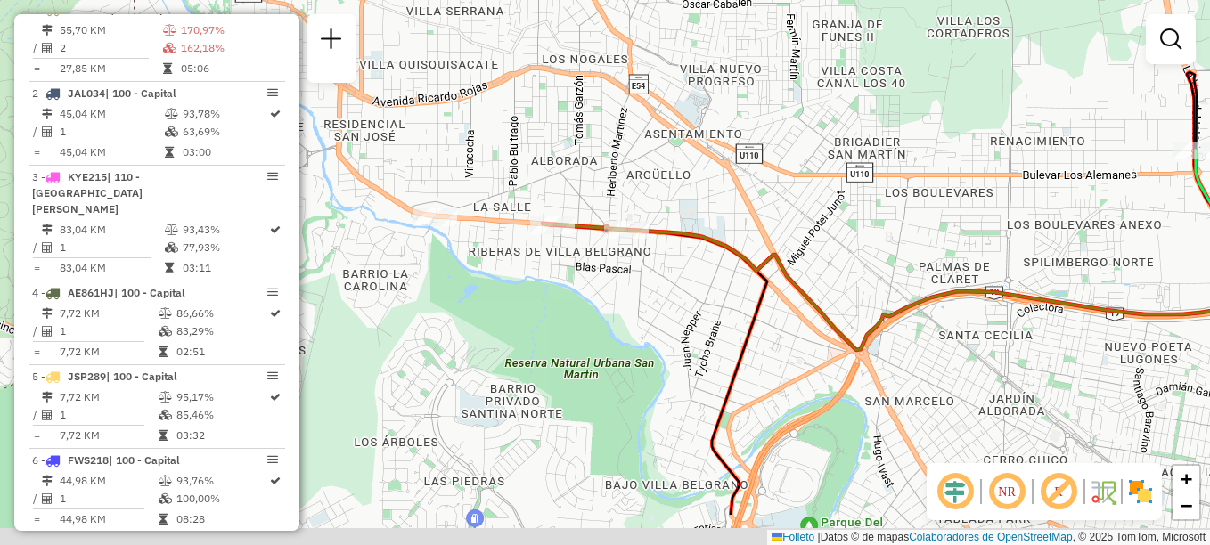
drag, startPoint x: 678, startPoint y: 389, endPoint x: 567, endPoint y: 184, distance: 234.1
click at [570, 214] on div "Janela de atendimento Grade de atendimento Capacidade Transportadoras Veículos …" at bounding box center [605, 272] width 1210 height 545
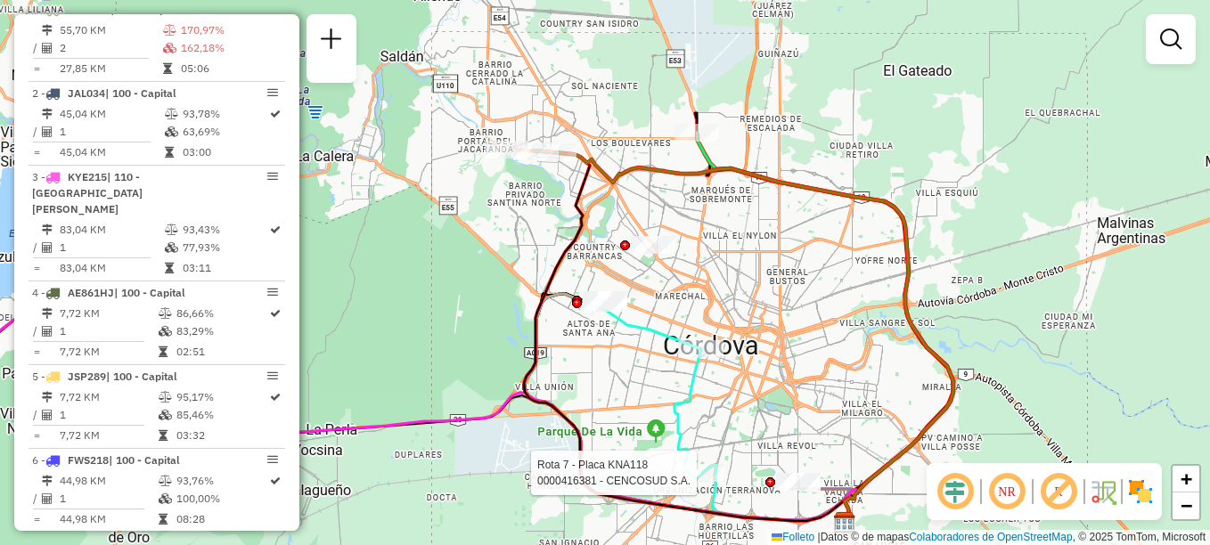
select select "**********"
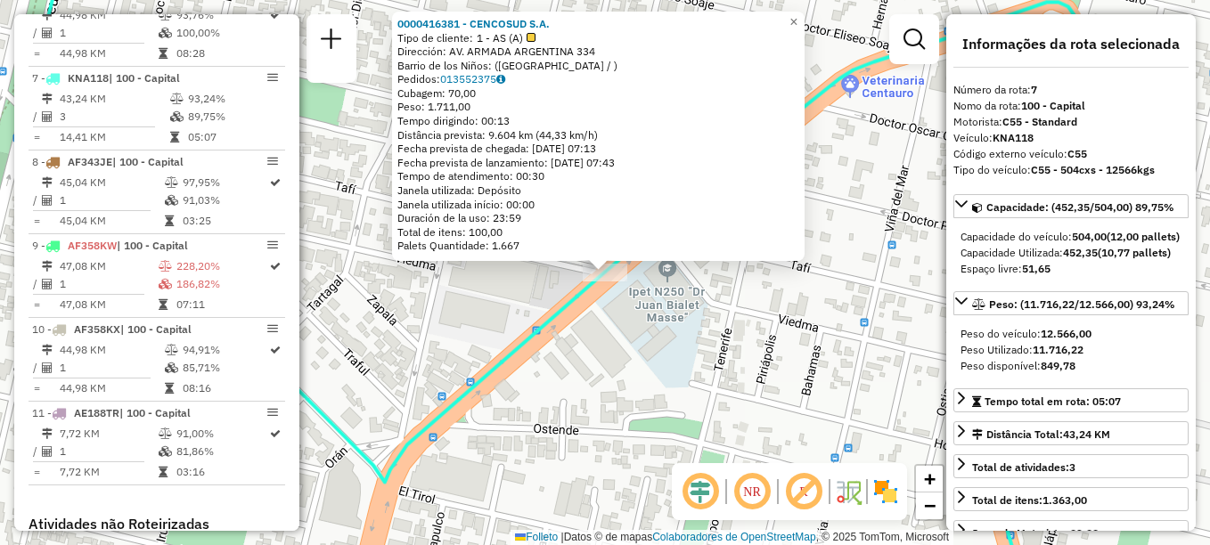
scroll to position [1153, 0]
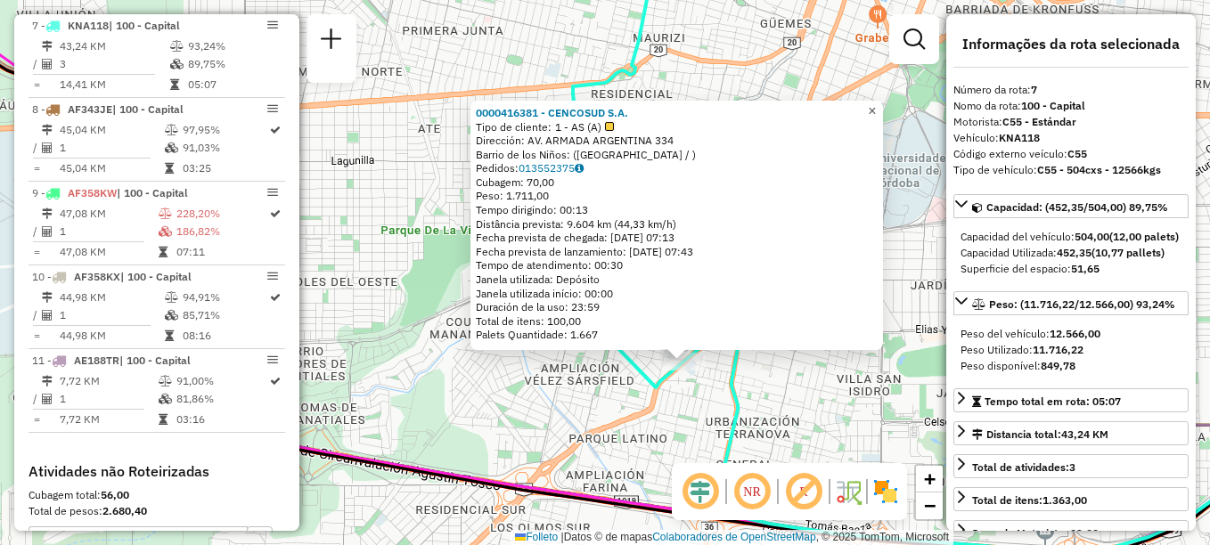
click at [876, 111] on span "×" at bounding box center [872, 110] width 8 height 15
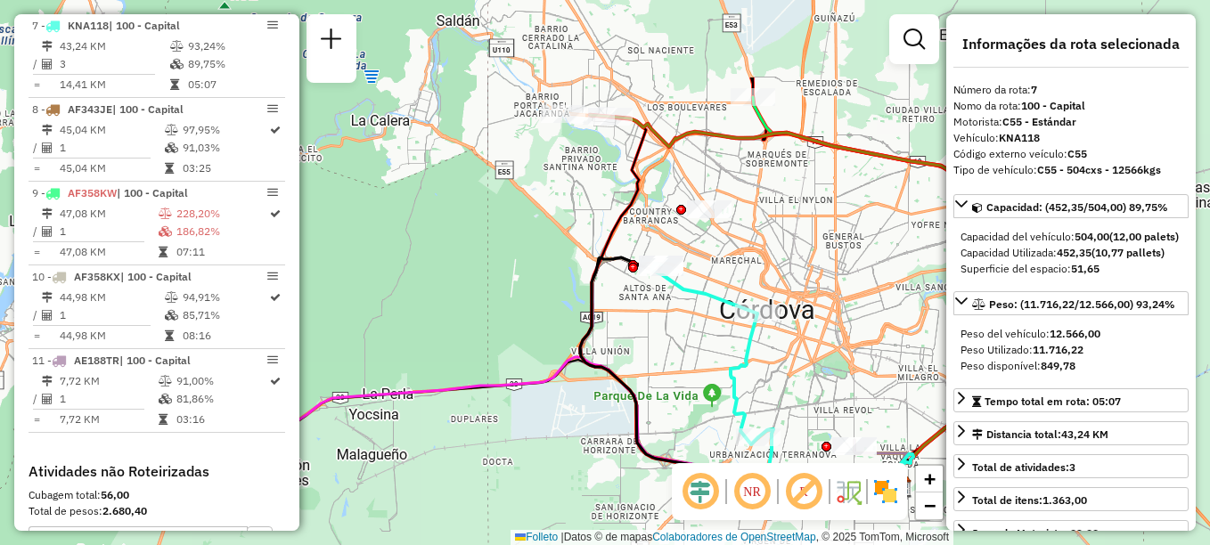
drag, startPoint x: 679, startPoint y: 251, endPoint x: 688, endPoint y: 381, distance: 129.5
click at [688, 381] on div "Janela de atendimento Grade de atendimento Capacidade Transportadoras Veículos …" at bounding box center [605, 272] width 1210 height 545
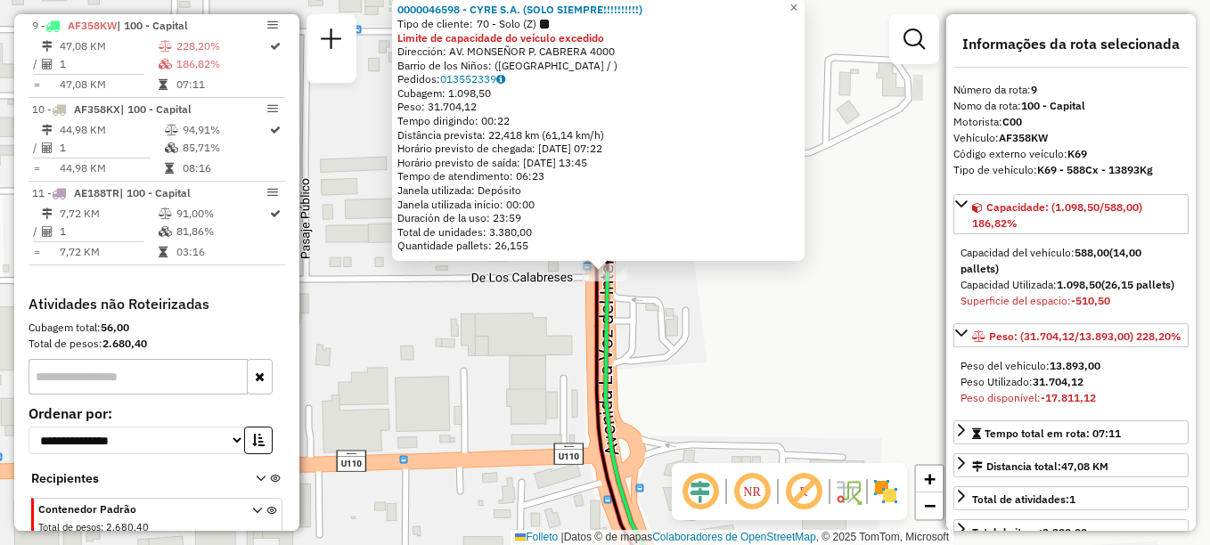
scroll to position [1321, 0]
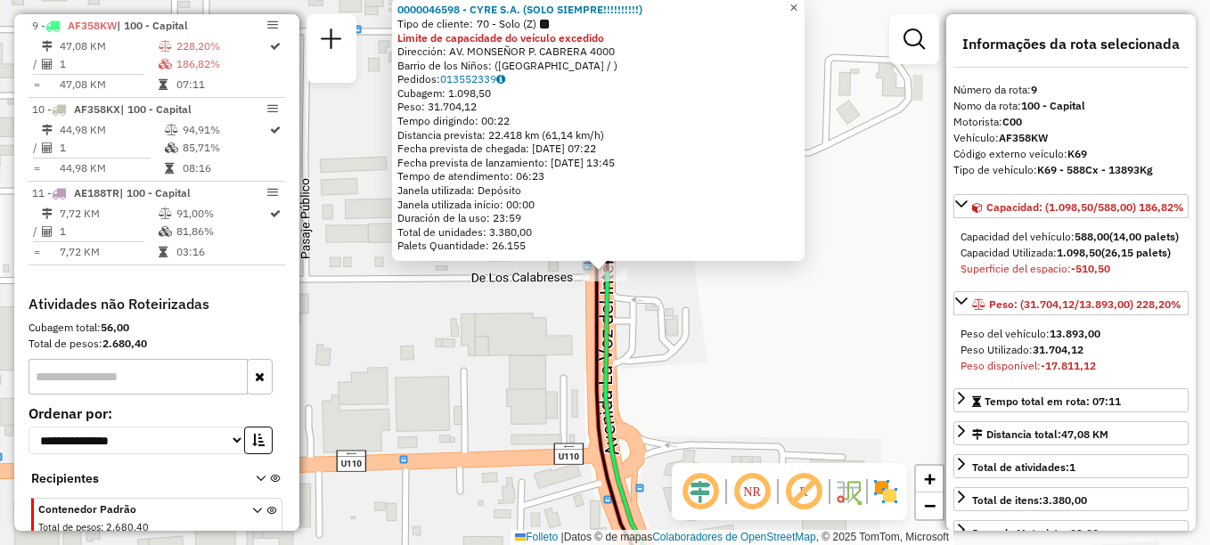
click at [798, 5] on span "×" at bounding box center [794, 7] width 8 height 15
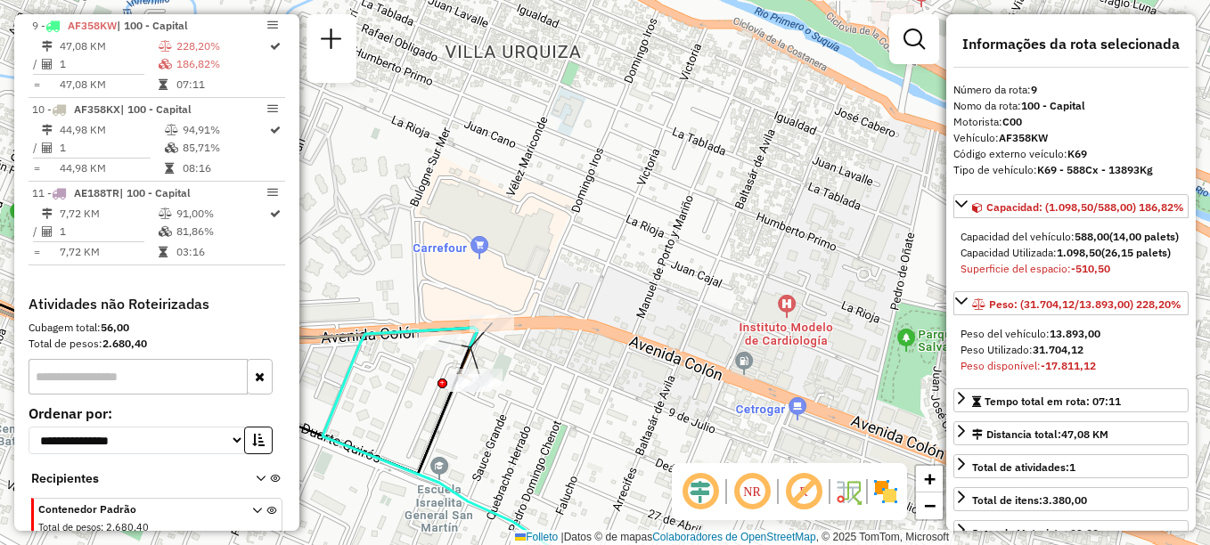
click at [490, 314] on div "Rota 10 - Plaça AF358KX 0000147079 - INC S.A. Janela de atendimento Grade de at…" at bounding box center [605, 272] width 1210 height 545
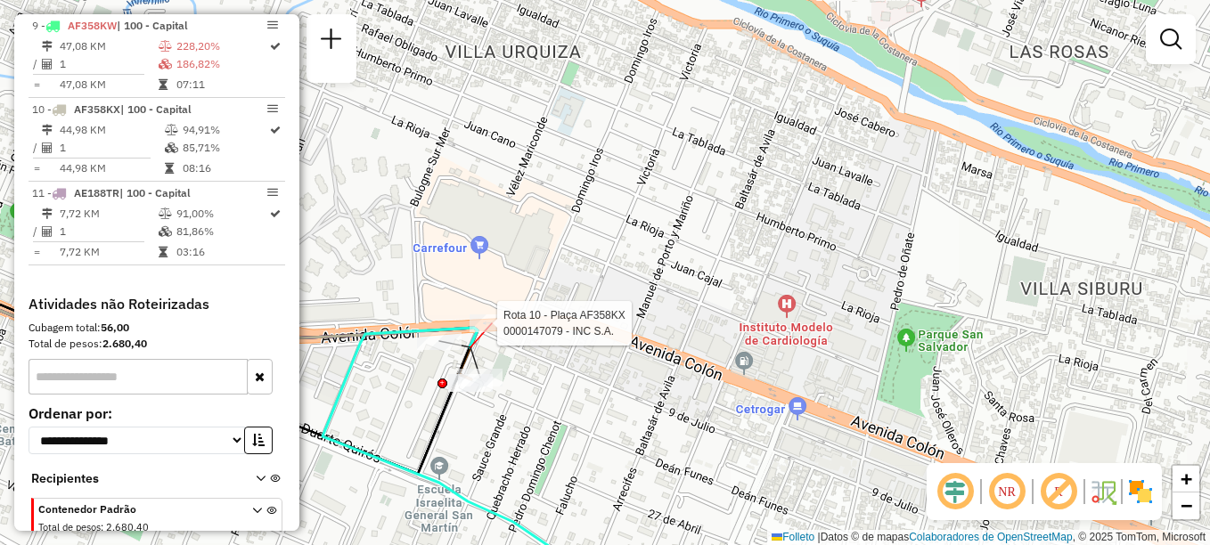
select select "**********"
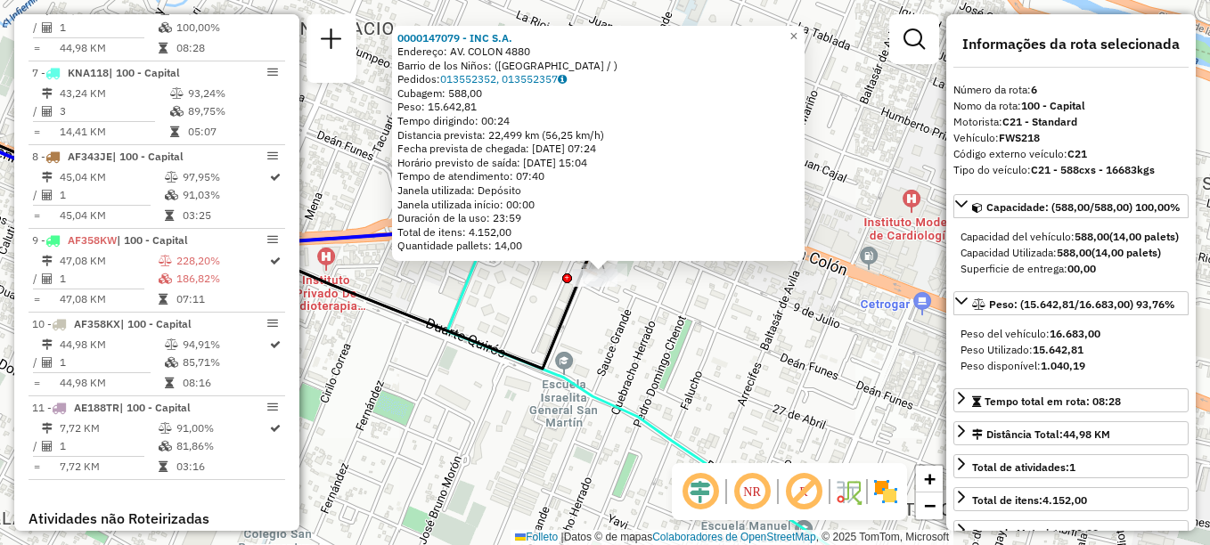
scroll to position [1069, 0]
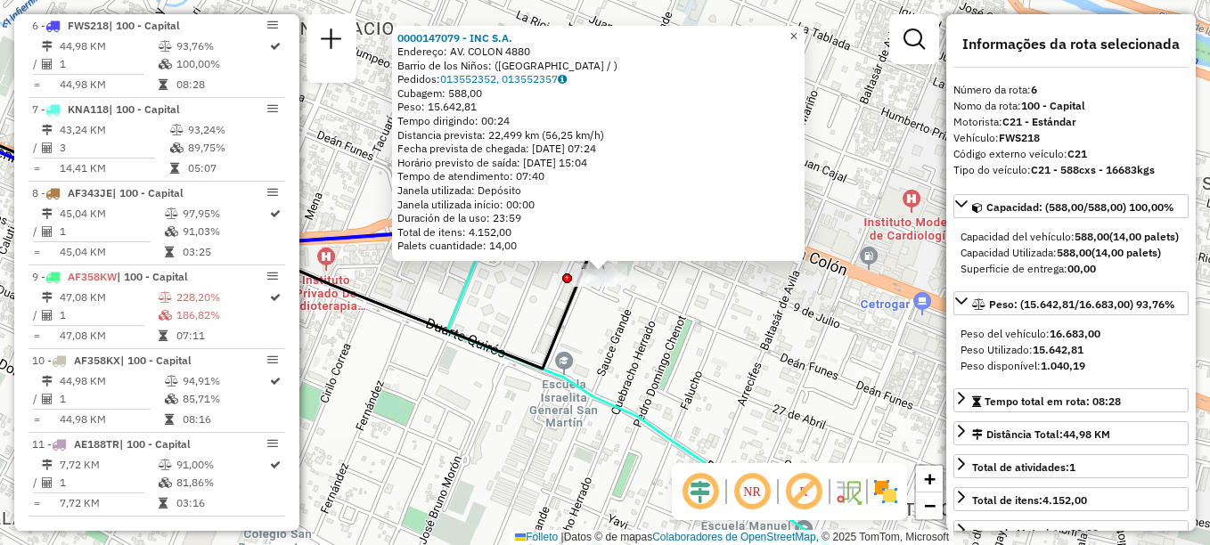
click at [798, 31] on span "×" at bounding box center [794, 36] width 8 height 15
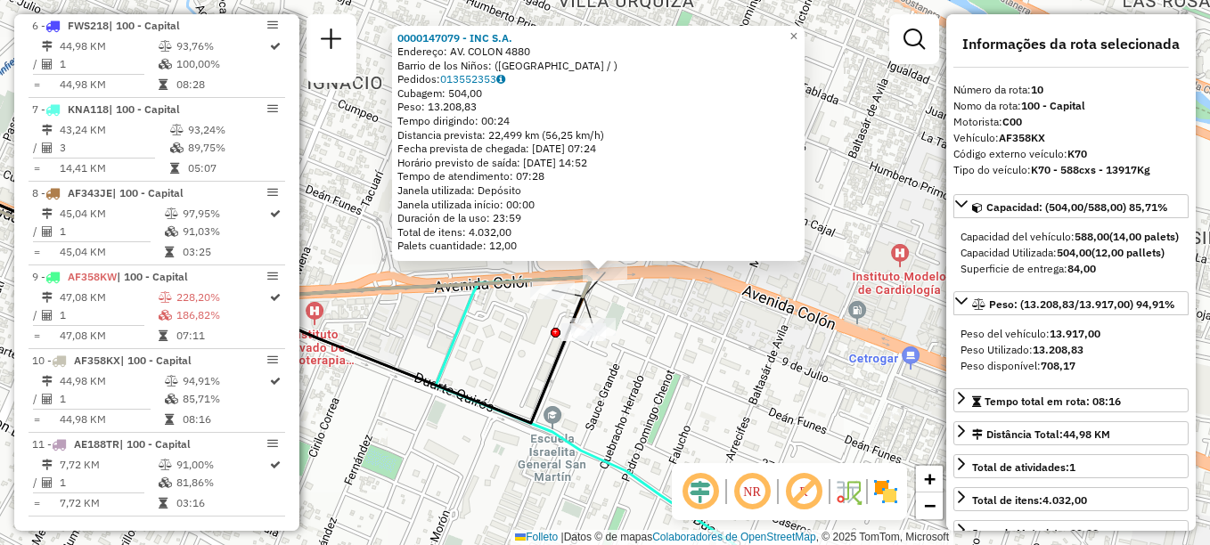
scroll to position [1366, 0]
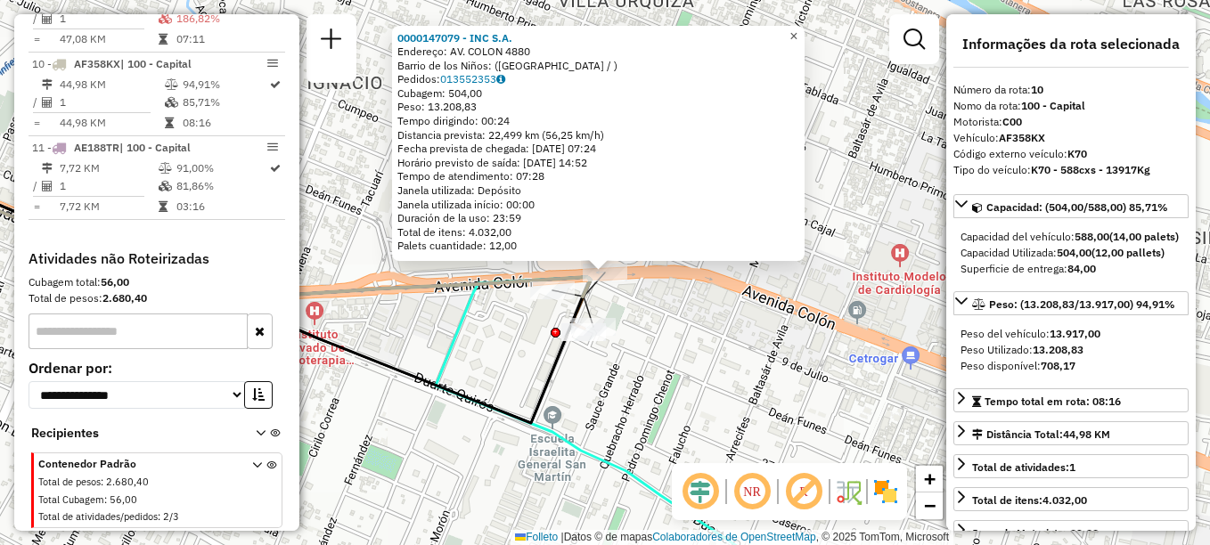
click at [798, 29] on span "×" at bounding box center [794, 36] width 8 height 15
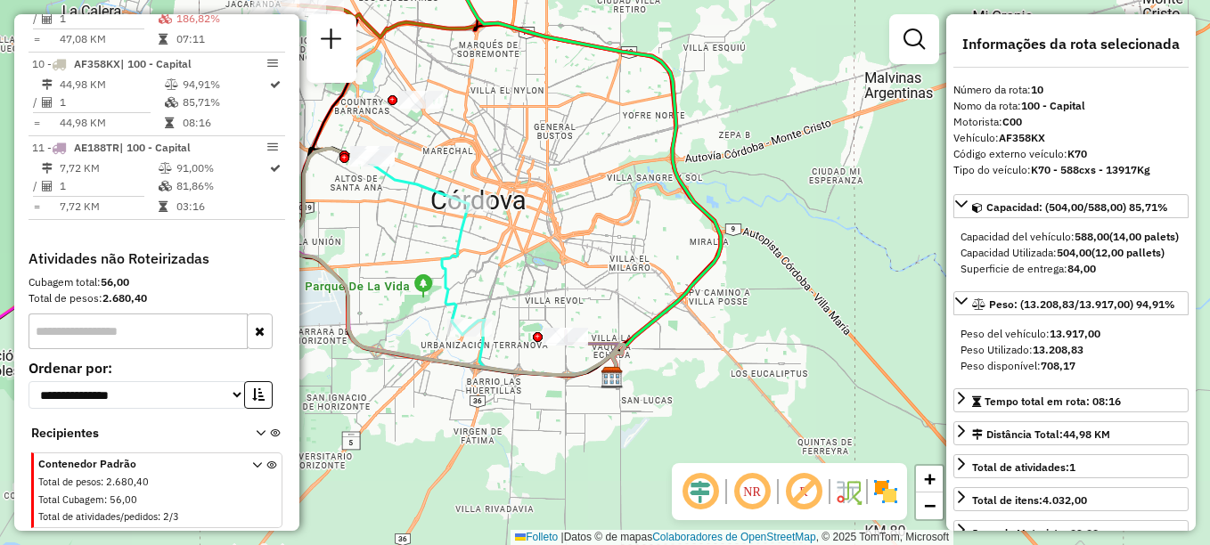
drag, startPoint x: 611, startPoint y: 407, endPoint x: 398, endPoint y: 194, distance: 301.2
click at [398, 194] on div "Janela de atendimento Grade de atendimento Capacidade Transportadoras Veículos …" at bounding box center [605, 272] width 1210 height 545
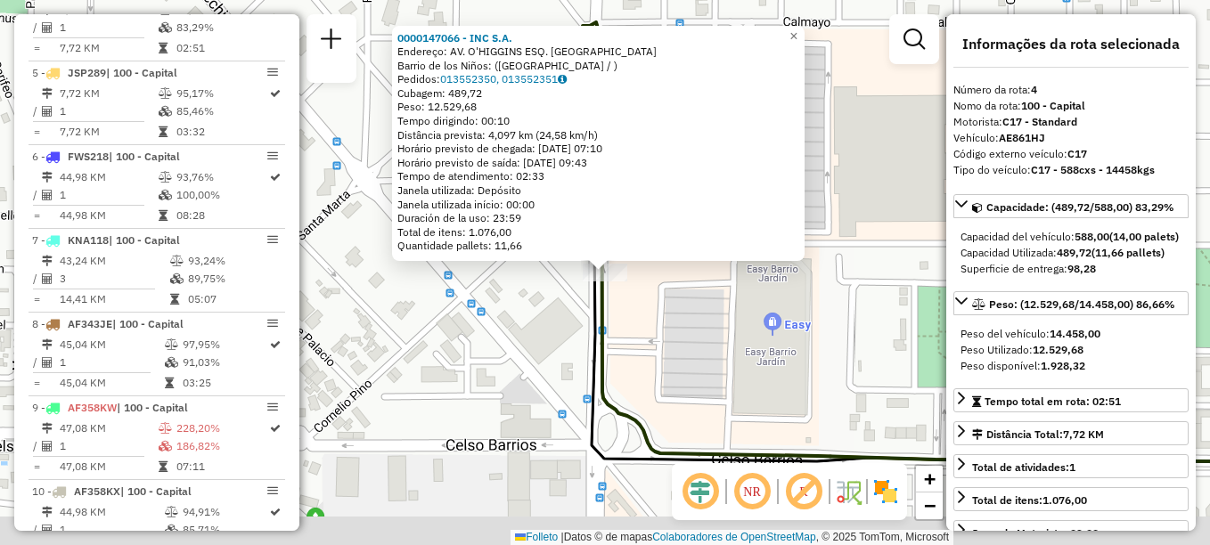
scroll to position [902, 0]
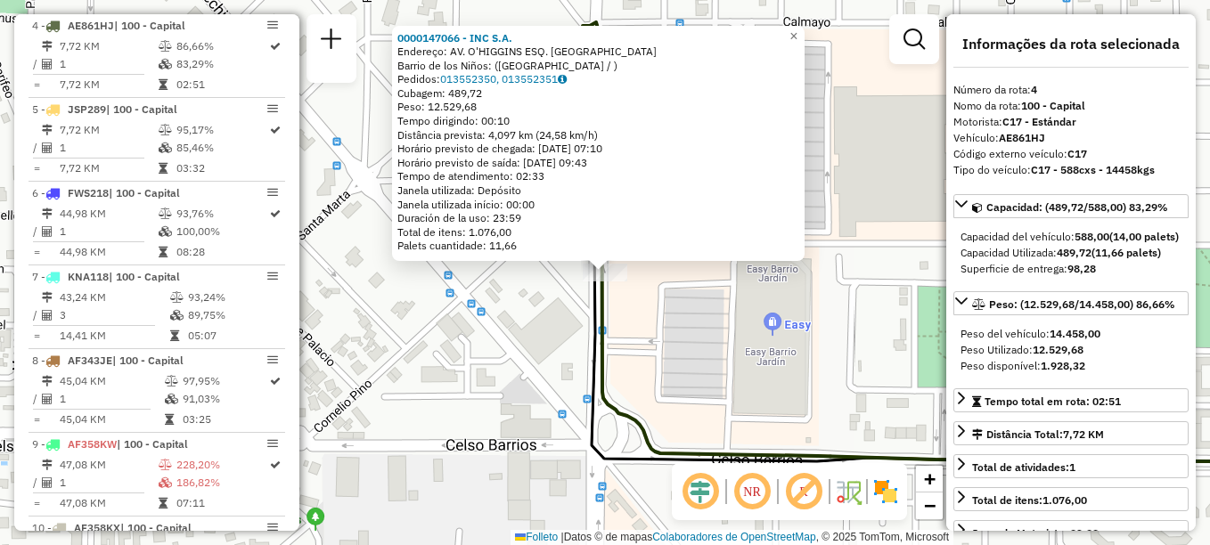
click at [717, 304] on div "0000147066 - INC S.A. Endereço: AV. O'HIGGINS ESQ. CALMAYO Barrio de los Niños:…" at bounding box center [605, 272] width 1210 height 545
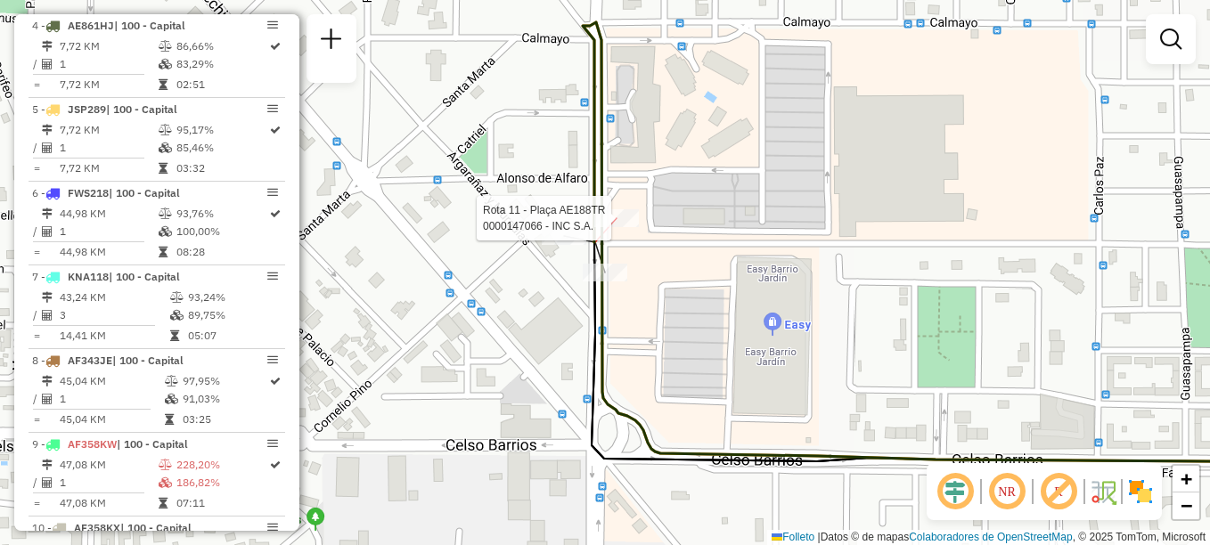
select select "**********"
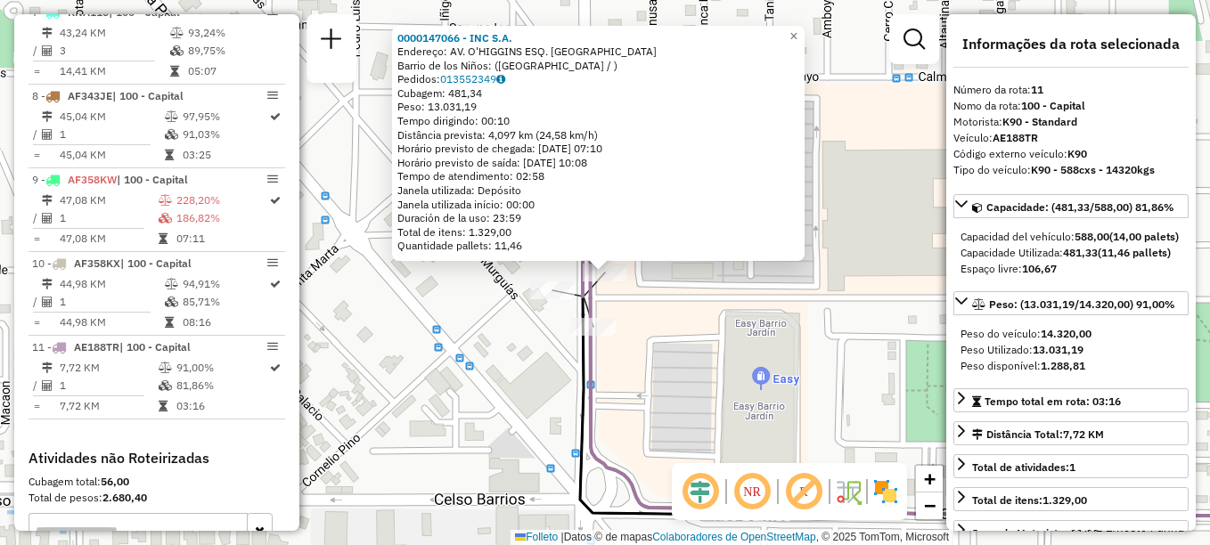
scroll to position [1366, 0]
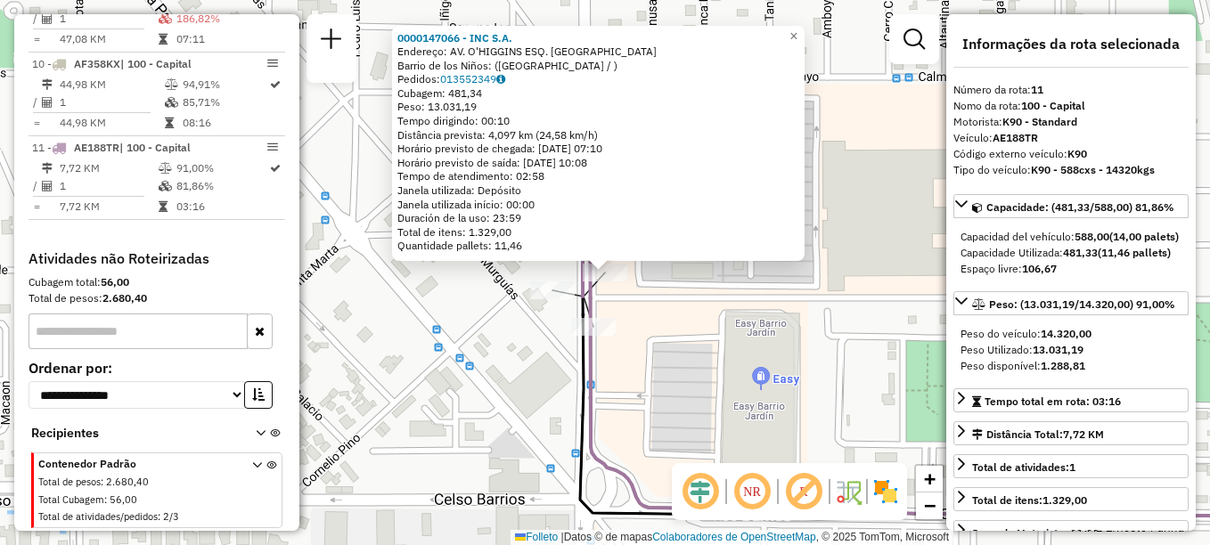
click at [646, 317] on div "0000147066 - INC S.A. Endereço: AV. O'HIGGINS ESQ. CALMAYO Barrio de los Niños:…" at bounding box center [605, 272] width 1210 height 545
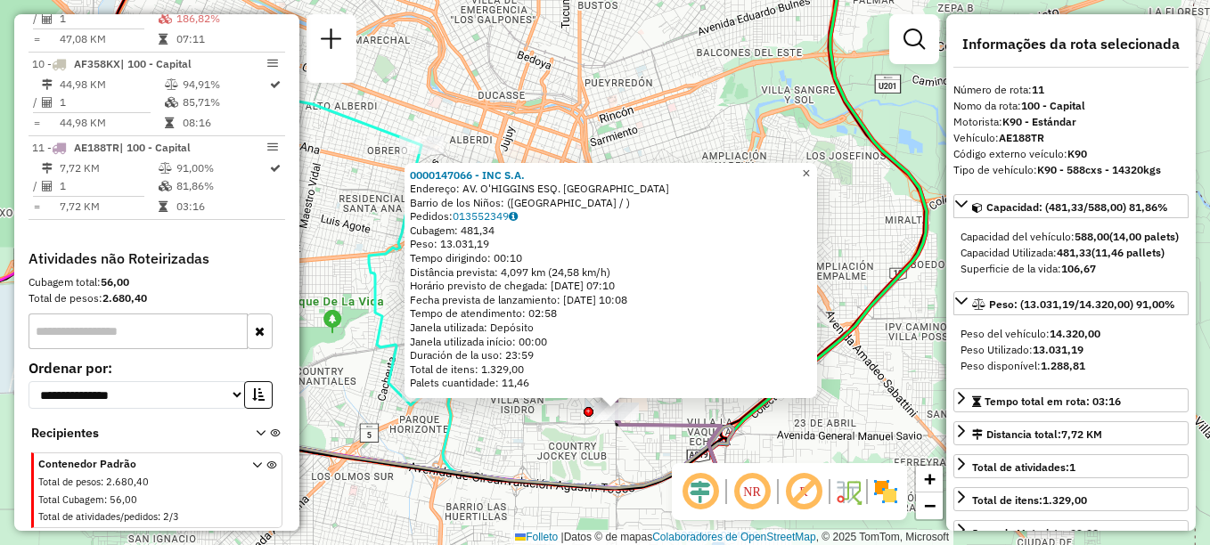
click at [810, 166] on span "×" at bounding box center [806, 173] width 8 height 15
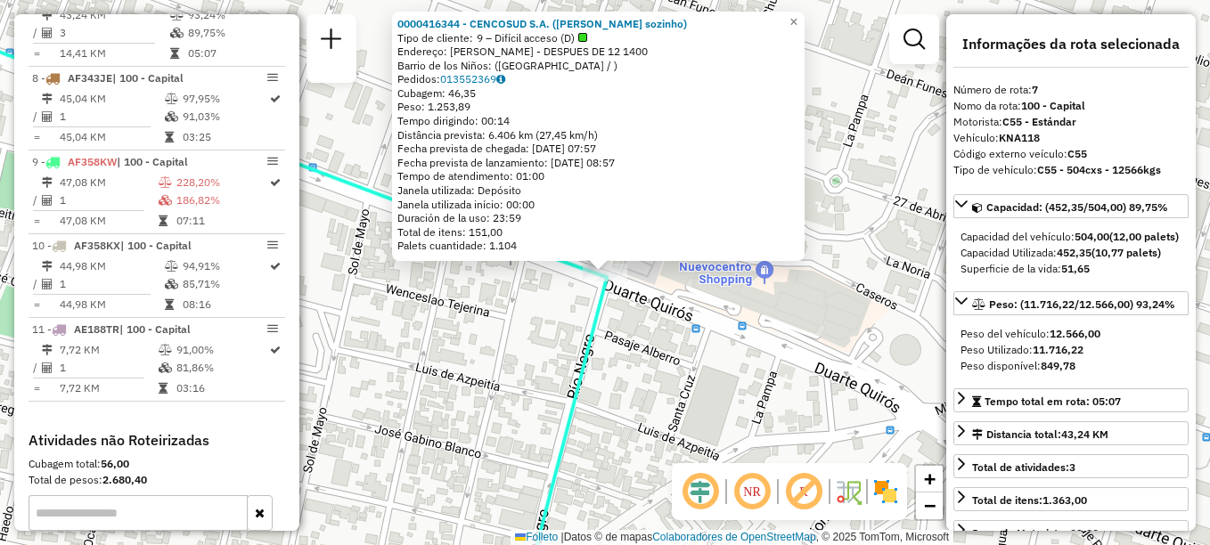
scroll to position [1153, 0]
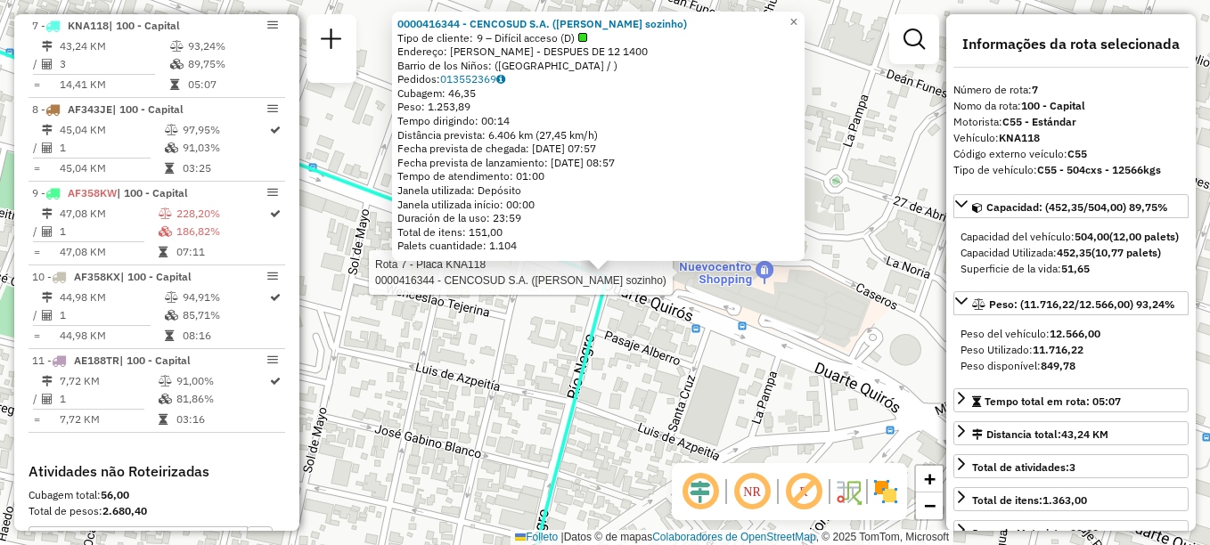
click at [500, 377] on div "Rota 7 - Placa KNA118 0000416344 - CENCOSUD S.A. (Sai sozinho) 0000416344 - CEN…" at bounding box center [605, 272] width 1210 height 545
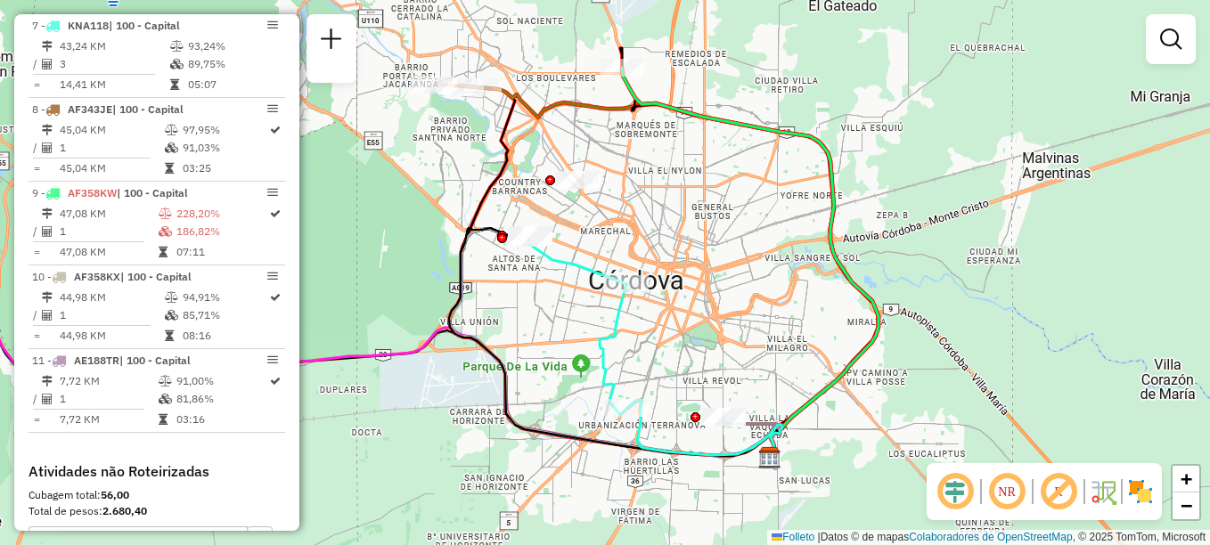
drag, startPoint x: 603, startPoint y: 420, endPoint x: 705, endPoint y: 311, distance: 148.8
click at [687, 330] on div "Janela de atendimento Grade de atendimento Capacidade Transportadoras Veículos …" at bounding box center [605, 272] width 1210 height 545
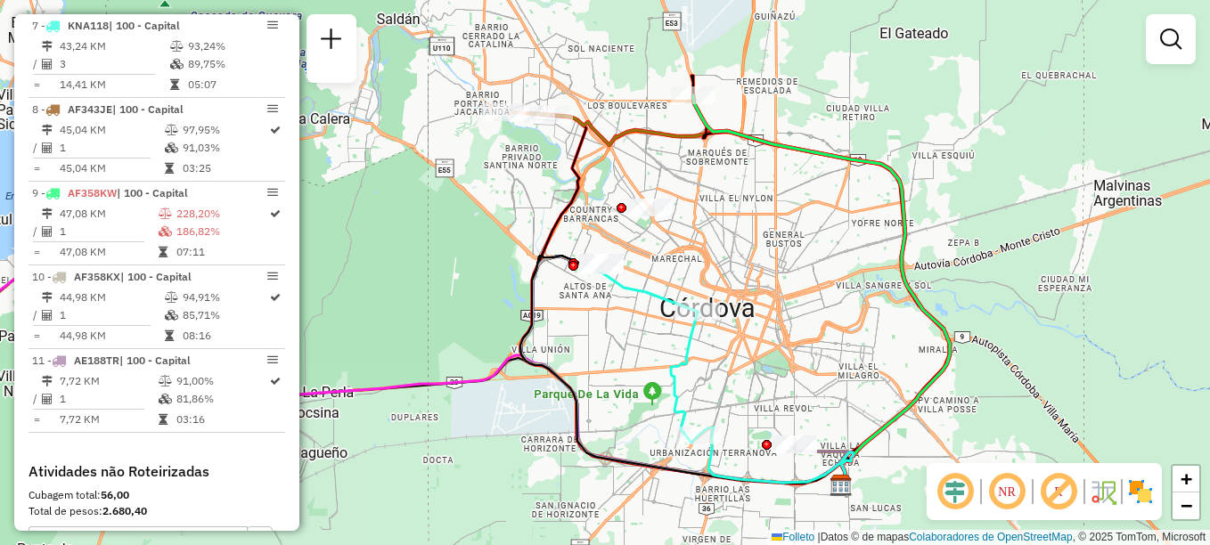
drag, startPoint x: 431, startPoint y: 353, endPoint x: 452, endPoint y: 408, distance: 58.9
click at [452, 408] on div "Janela de atendimento Grade de atendimento Capacidade Transportadoras Veículos …" at bounding box center [605, 272] width 1210 height 545
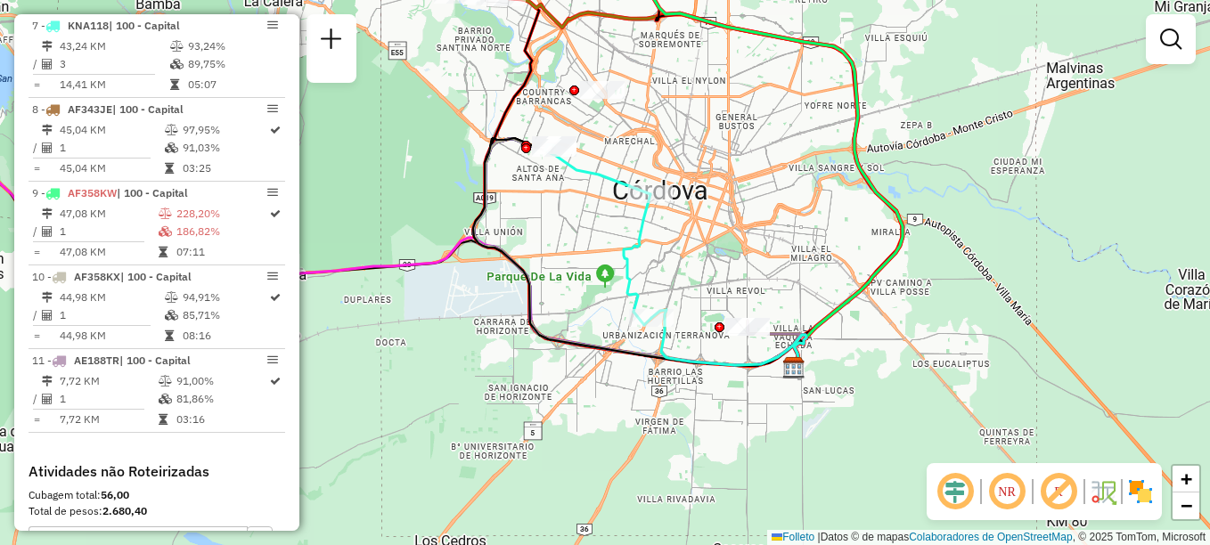
drag, startPoint x: 766, startPoint y: 403, endPoint x: 722, endPoint y: 258, distance: 151.1
click at [724, 282] on div "Rota 11 - Plaça AE188TR 0000147066 - INC S.A. Janela de atendimento Grade de at…" at bounding box center [605, 272] width 1210 height 545
